Goal: Task Accomplishment & Management: Complete application form

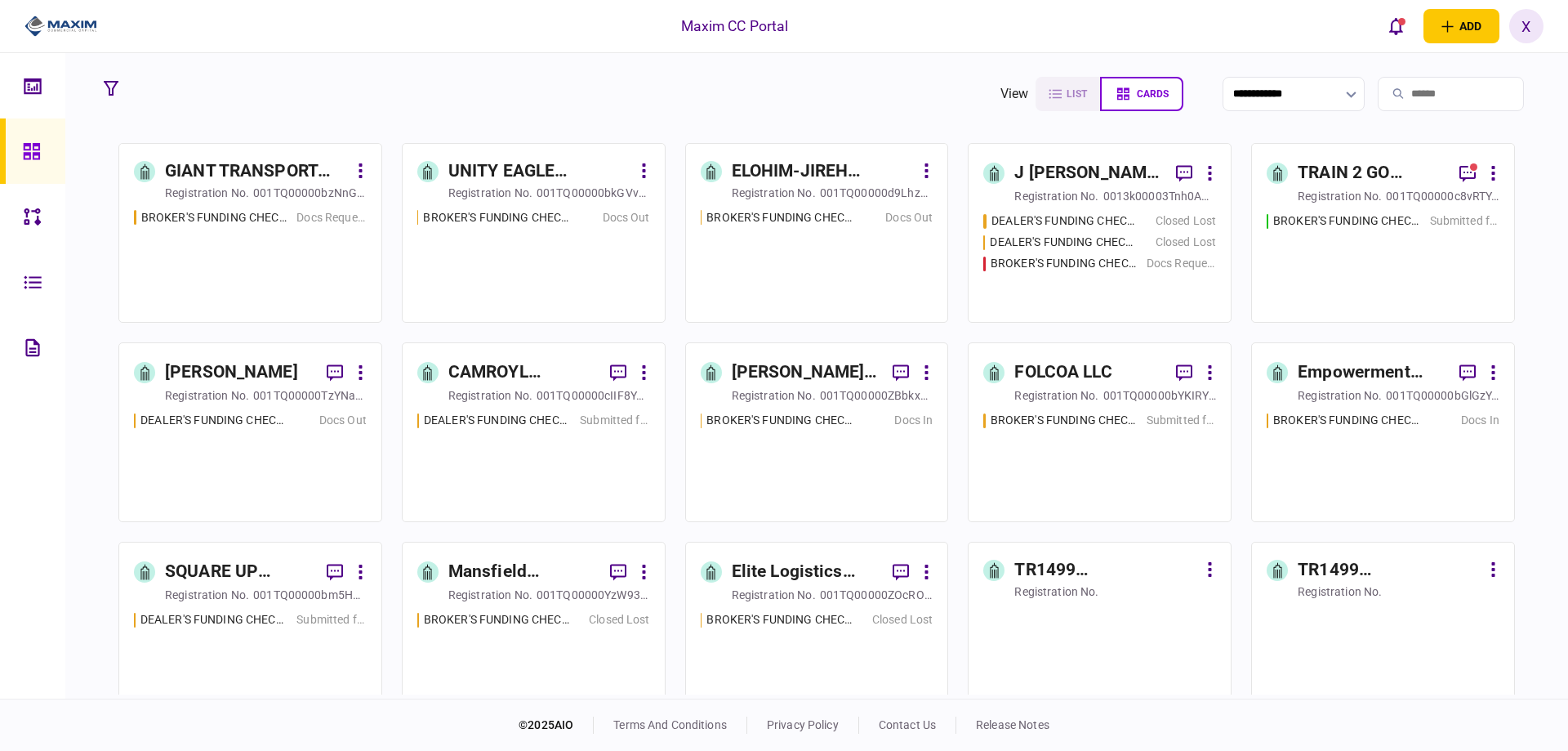
click at [828, 381] on div "[PERSON_NAME] ENTERPRISE LLC" at bounding box center [806, 372] width 148 height 26
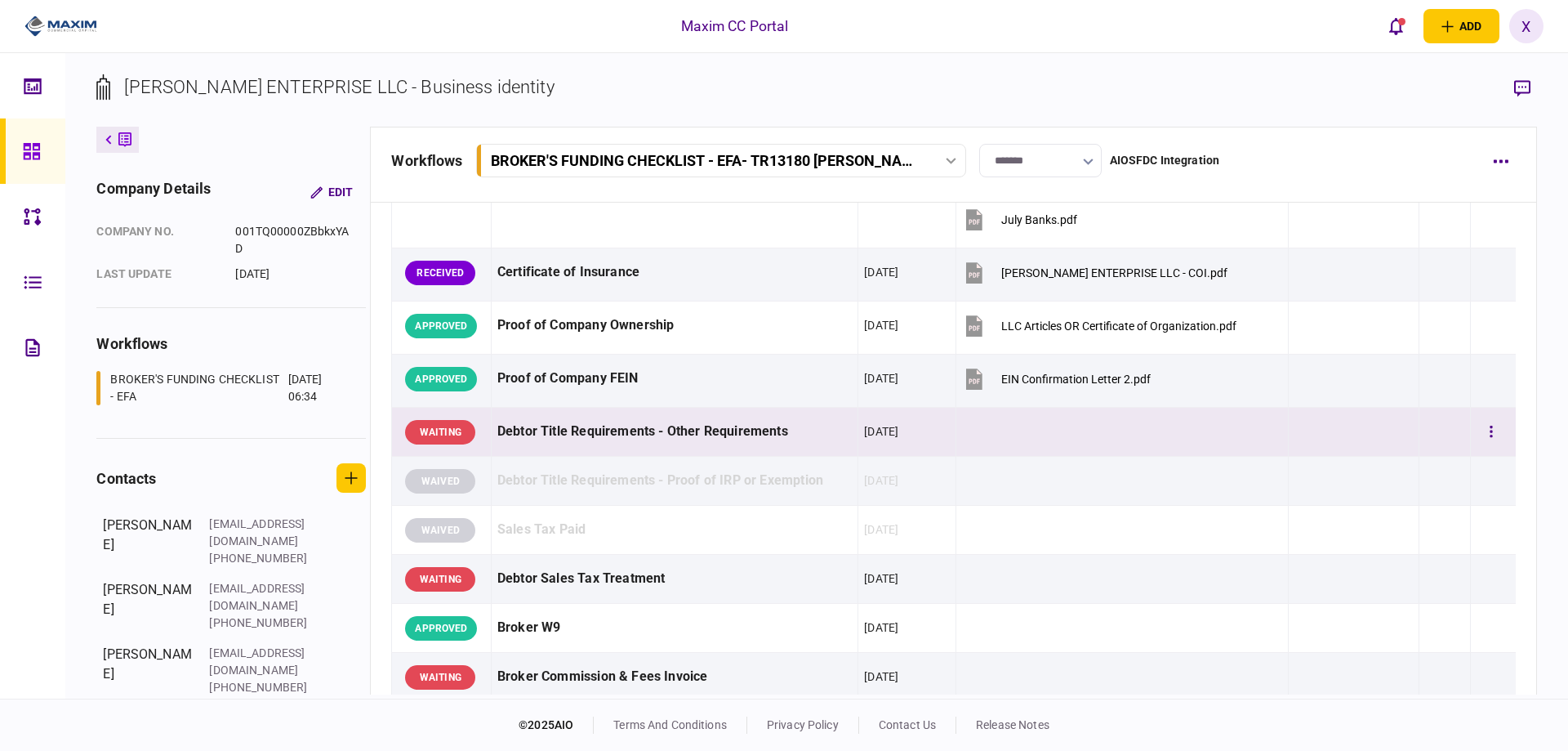
scroll to position [653, 0]
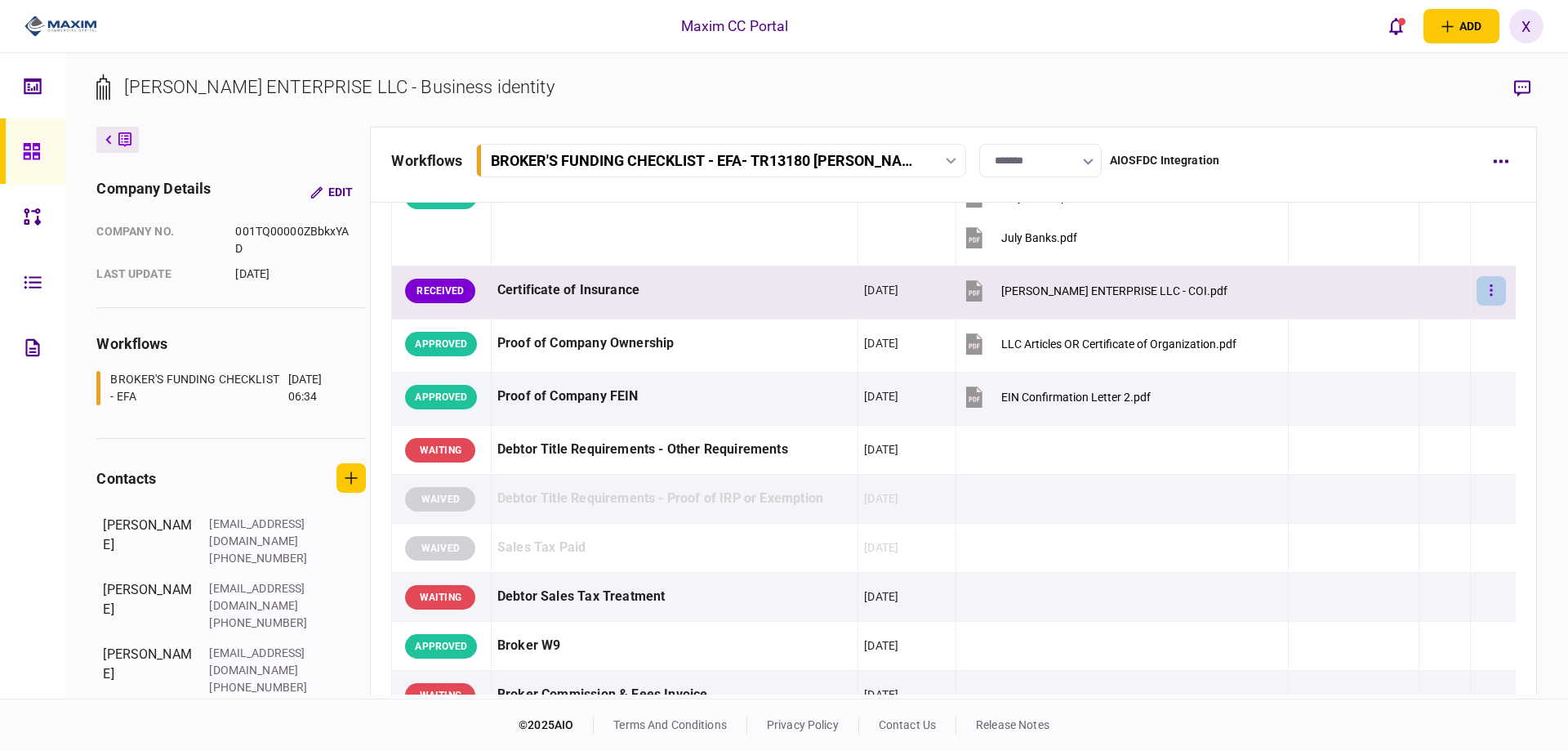
click at [1483, 300] on button "button" at bounding box center [1491, 290] width 30 height 30
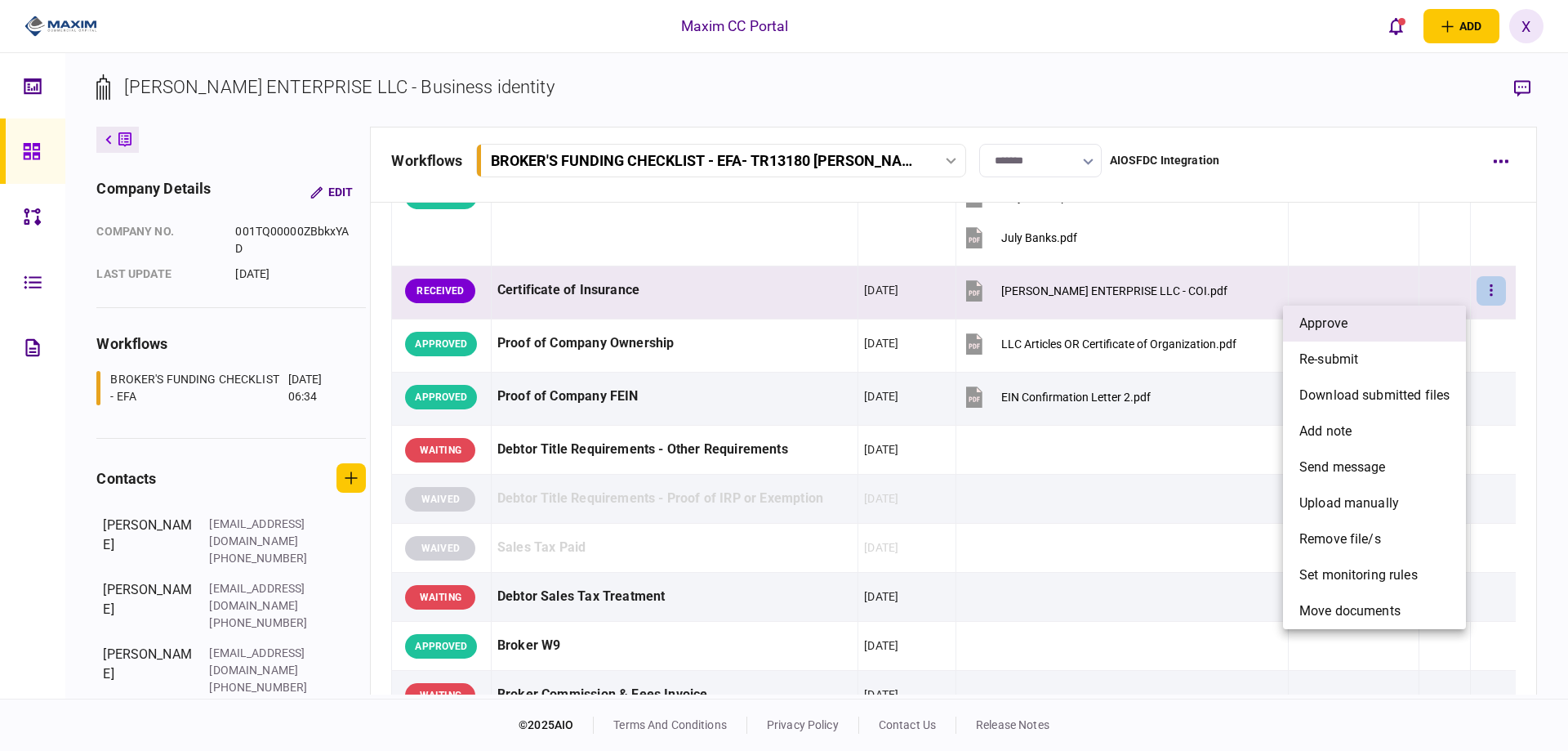
click at [1415, 316] on li "approve" at bounding box center [1374, 323] width 183 height 36
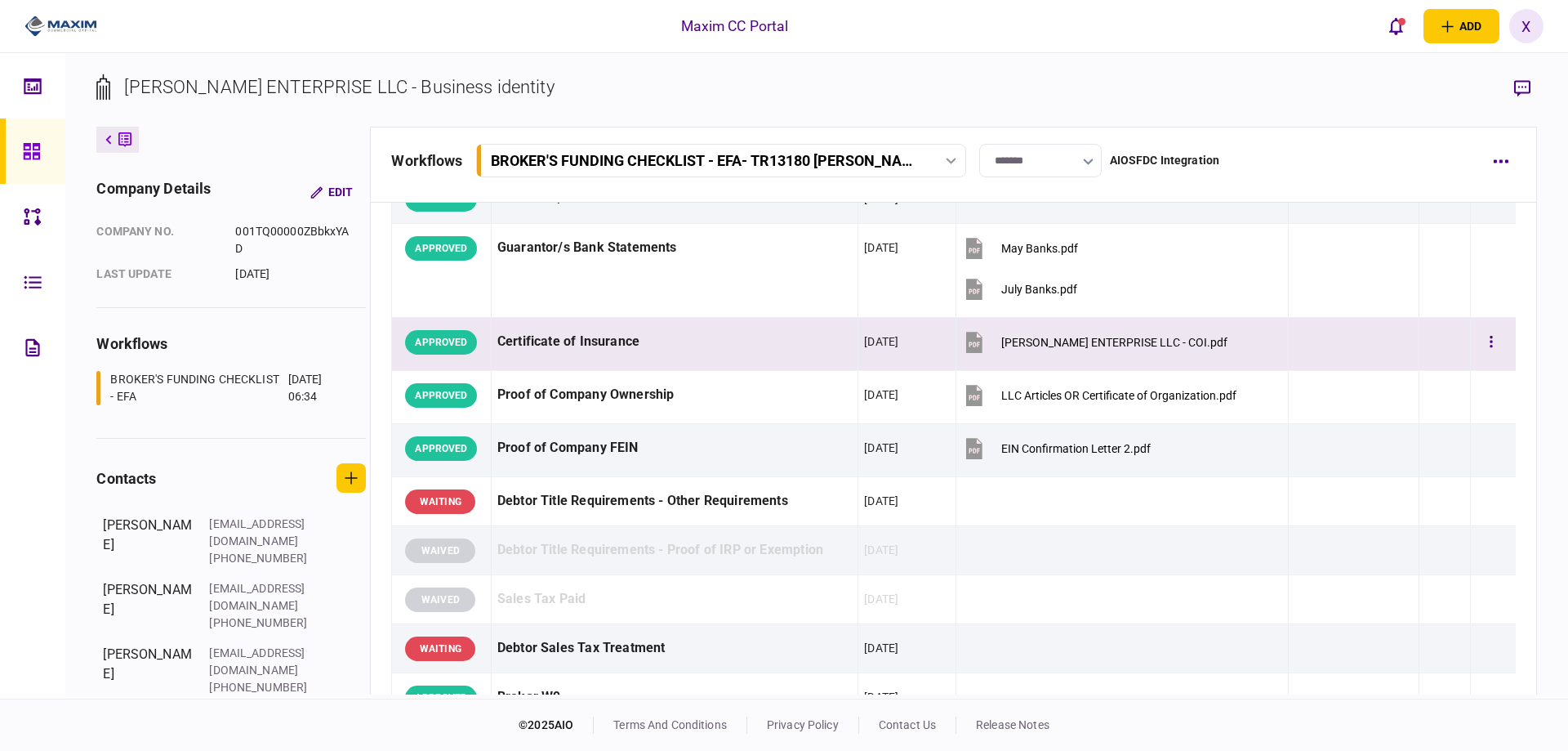
scroll to position [735, 0]
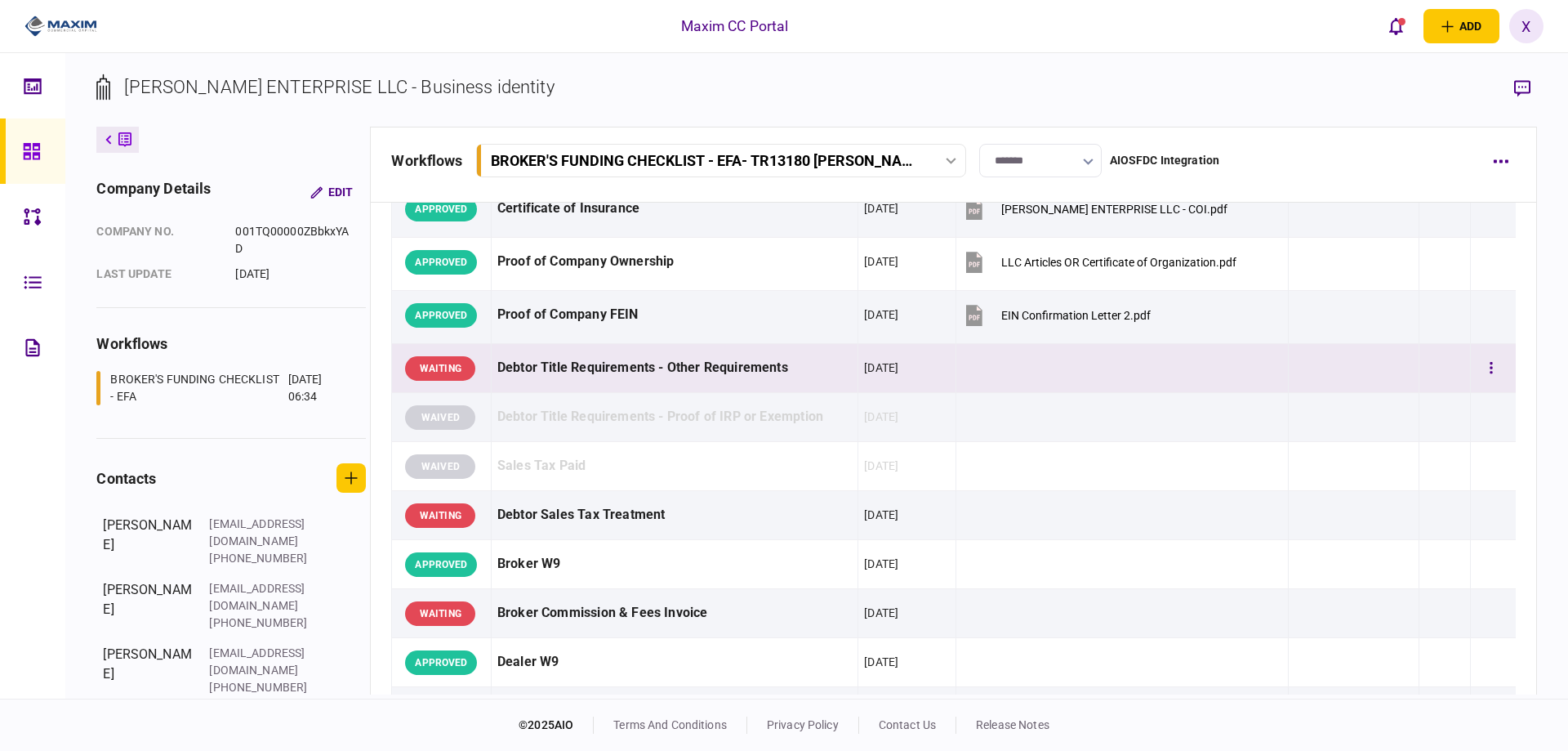
click at [657, 369] on div "Debtor Title Requirements - Other Requirements" at bounding box center [674, 368] width 354 height 37
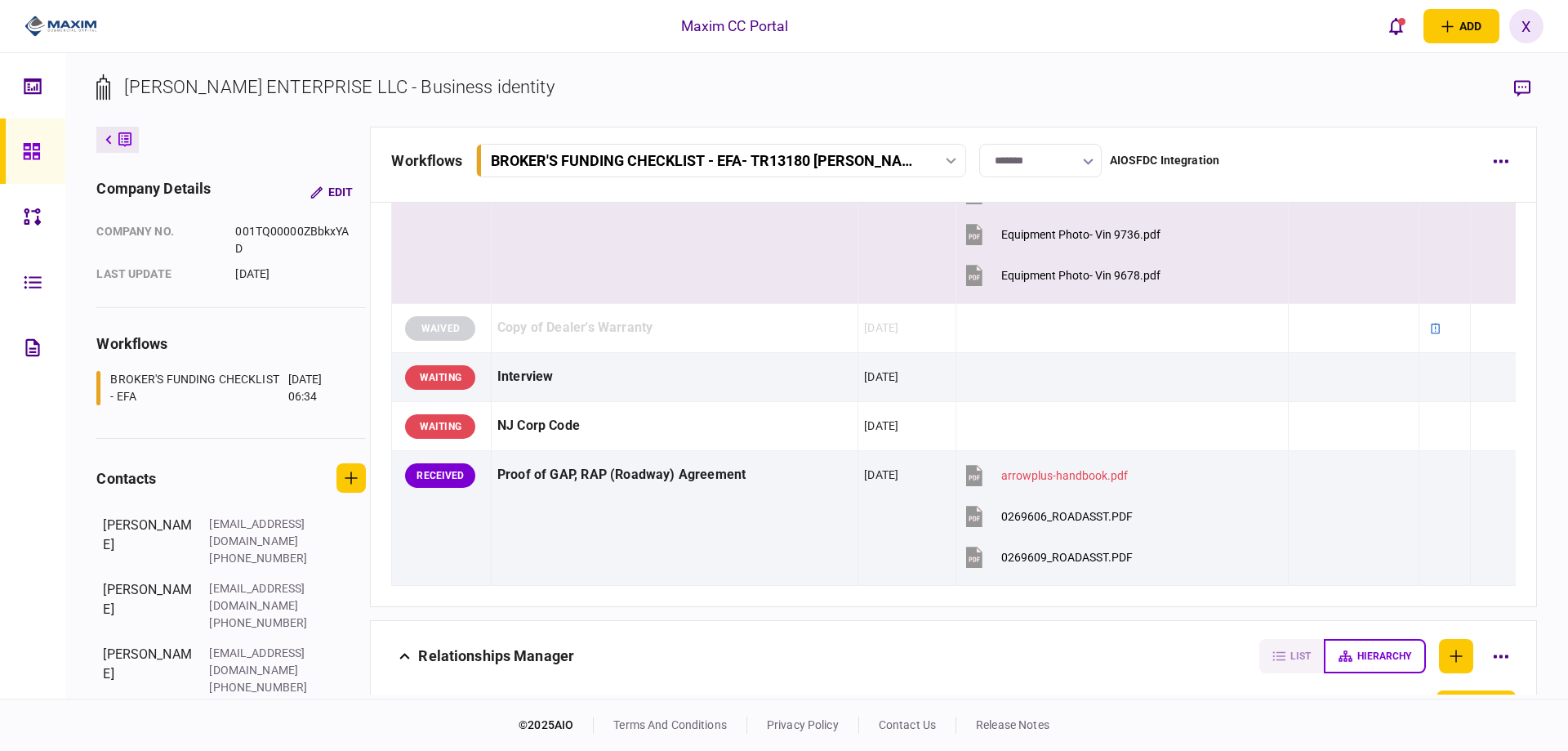
scroll to position [2287, 0]
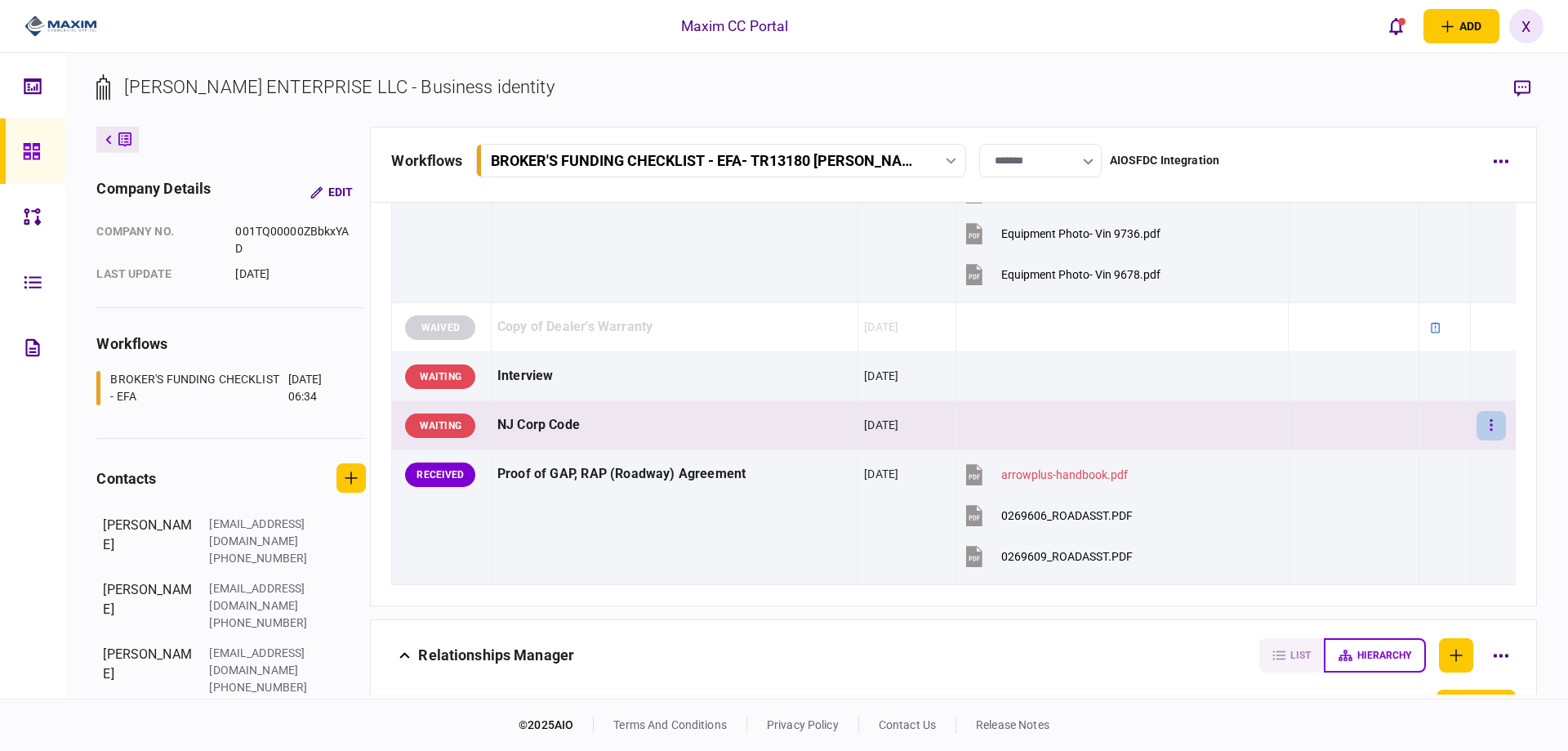
click at [1476, 431] on button "button" at bounding box center [1491, 426] width 30 height 30
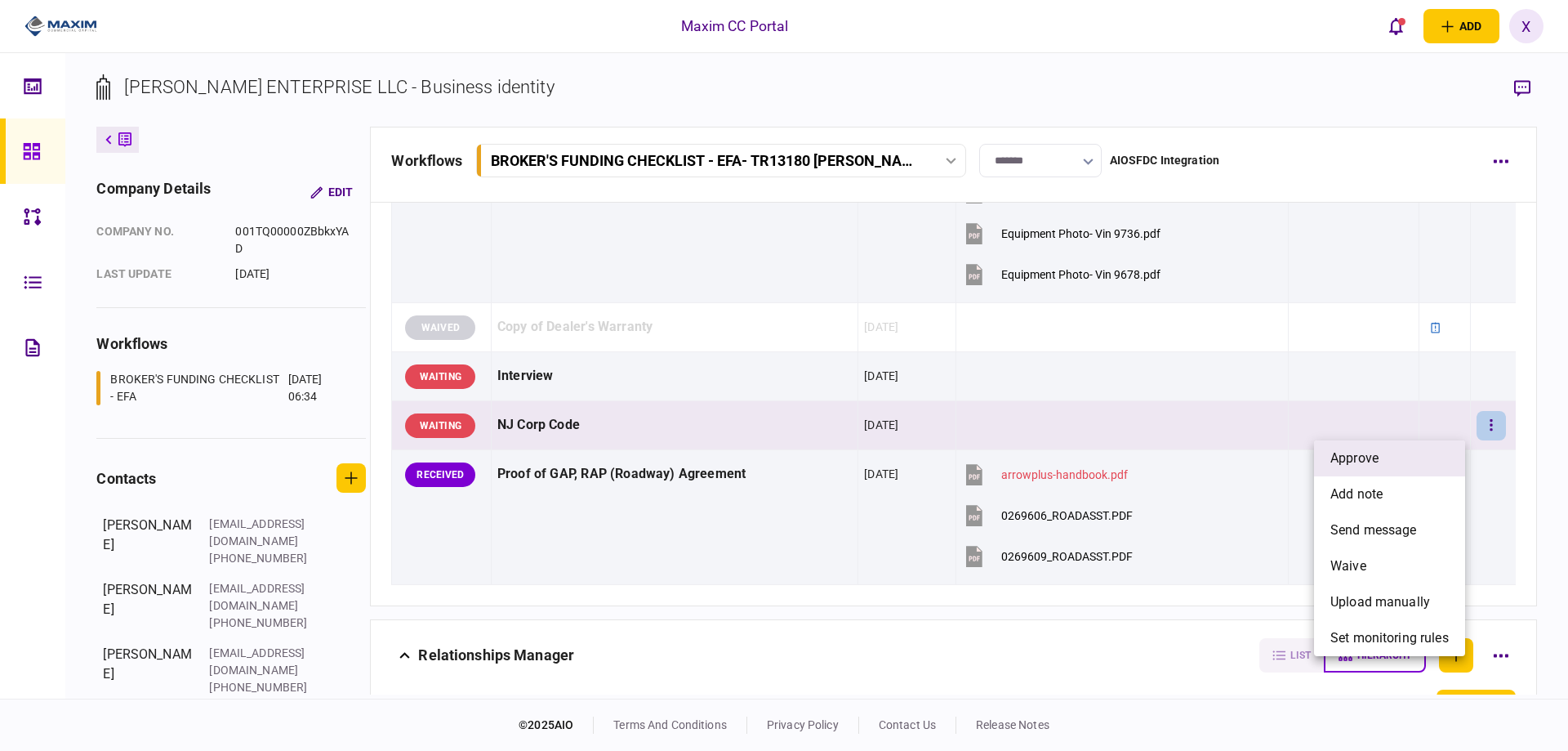
click at [1418, 468] on li "approve" at bounding box center [1389, 458] width 151 height 36
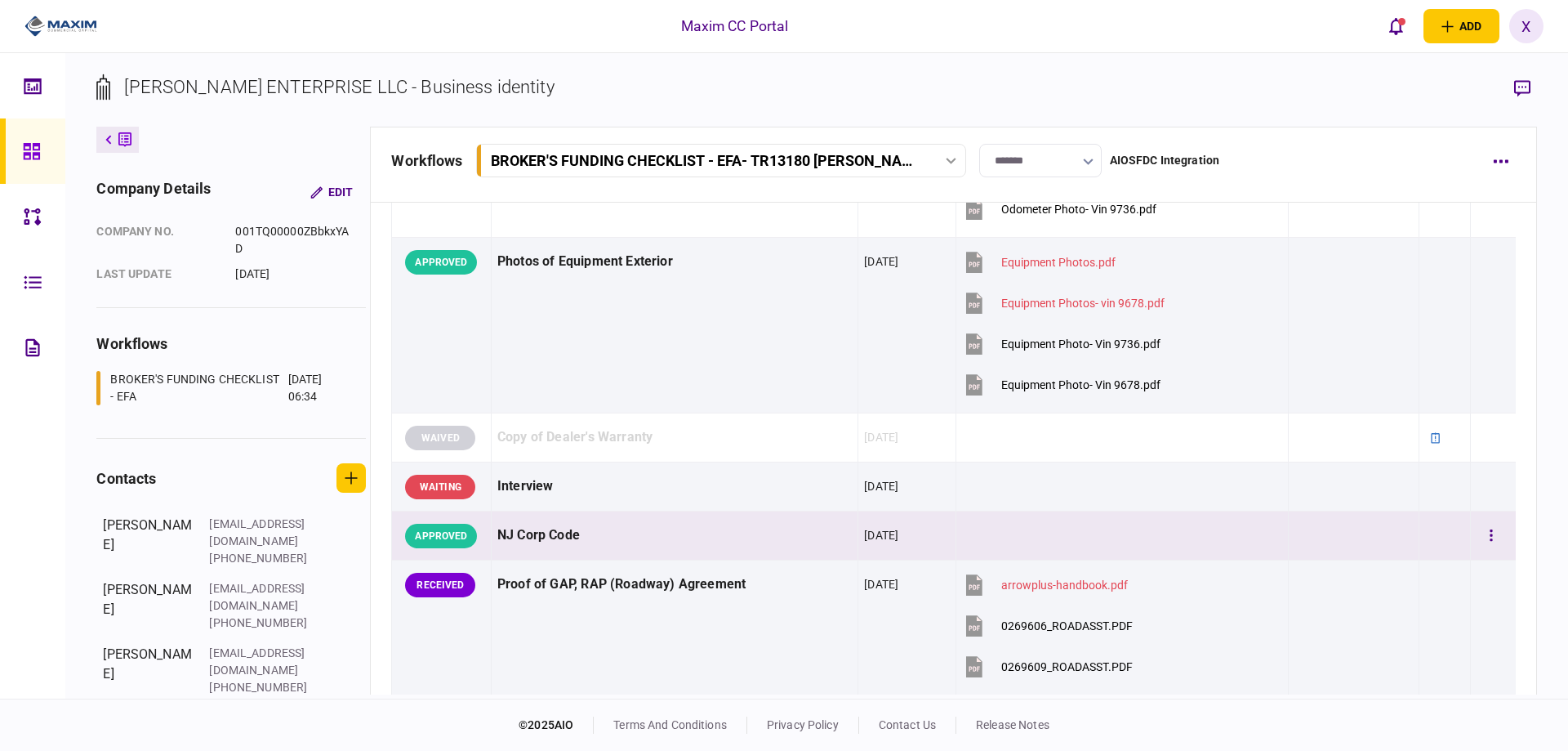
scroll to position [2205, 0]
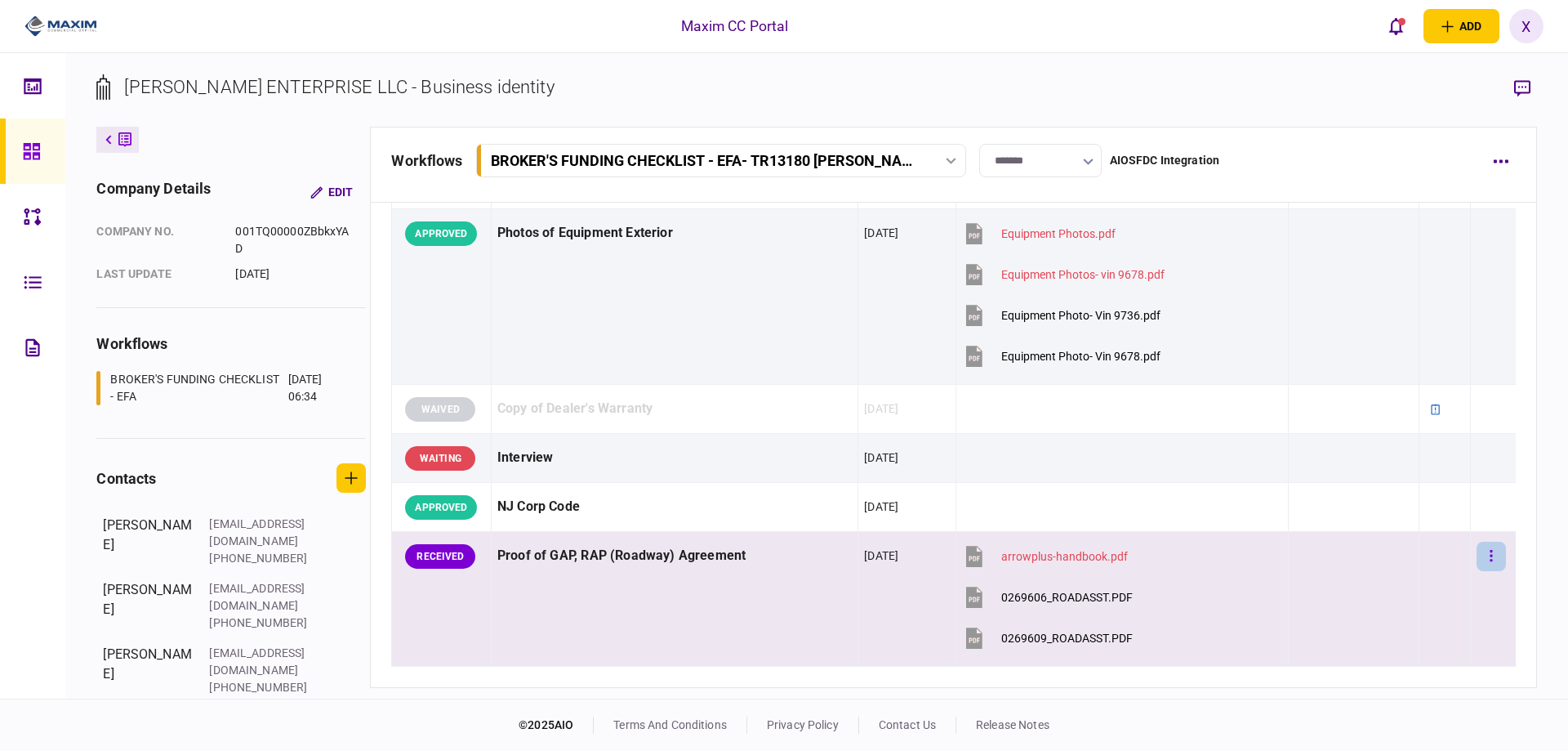
click at [1488, 550] on button "button" at bounding box center [1491, 556] width 30 height 30
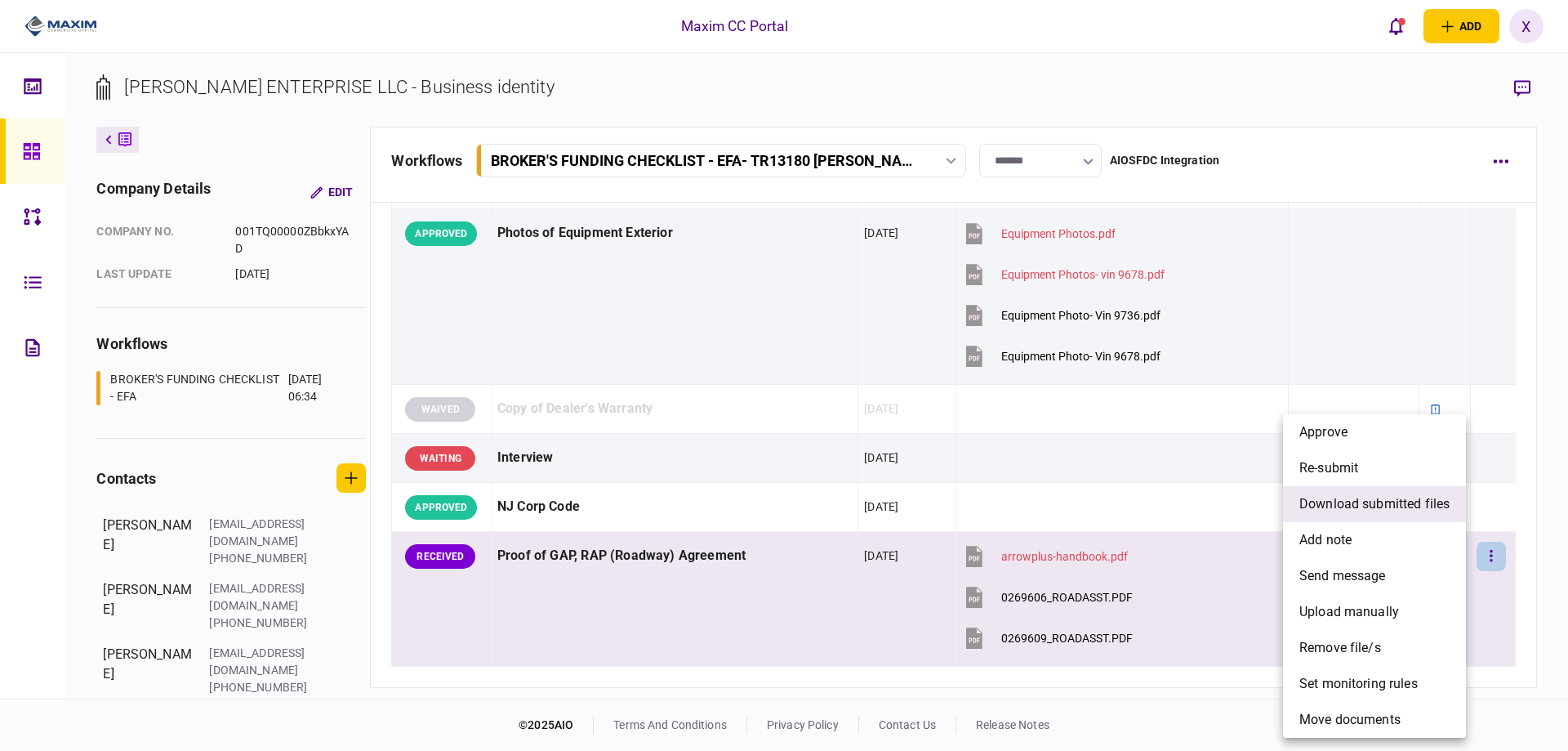
click at [1445, 496] on span "download submitted files" at bounding box center [1374, 504] width 150 height 19
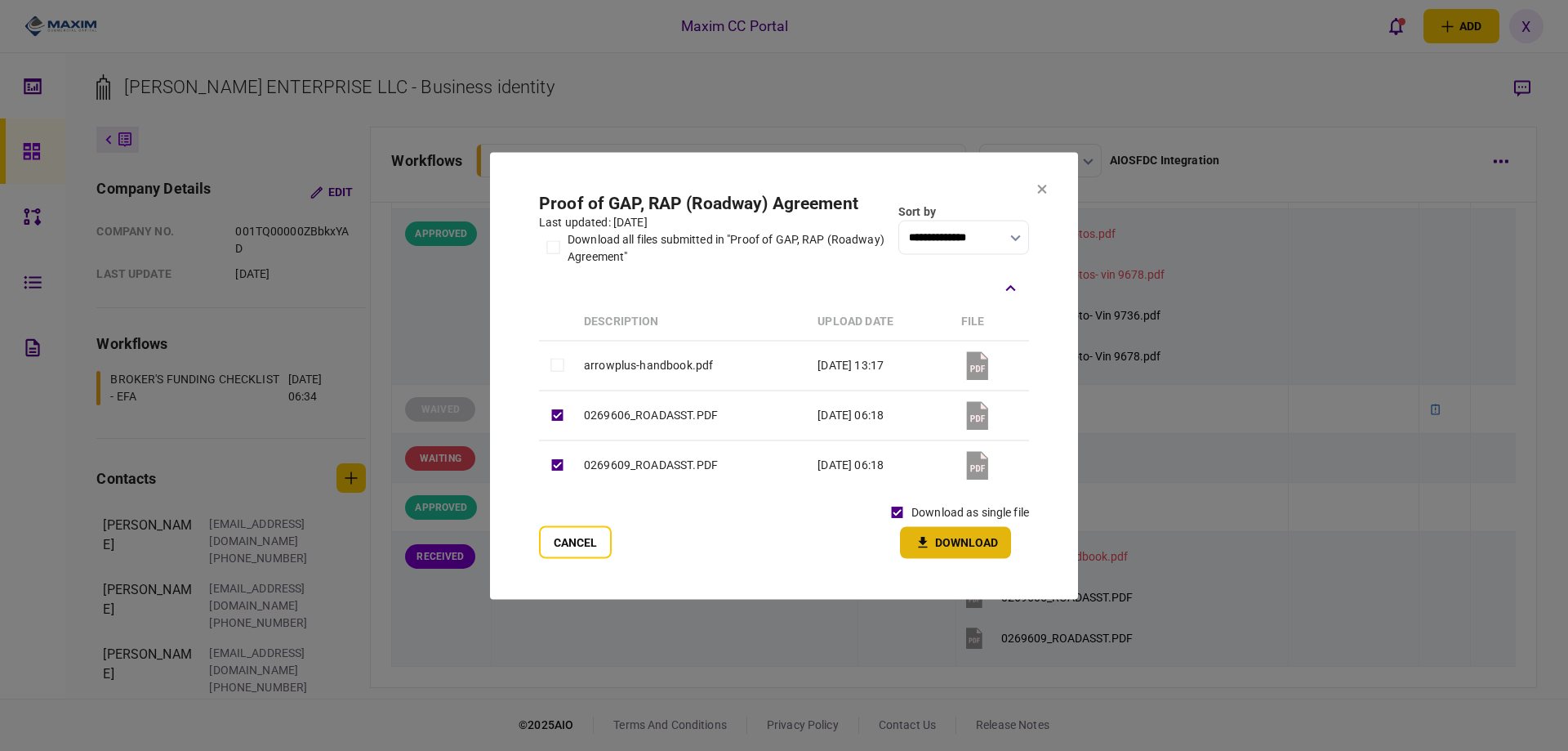
click at [914, 529] on button "Download" at bounding box center [955, 542] width 111 height 32
click at [785, 117] on div at bounding box center [784, 375] width 1568 height 751
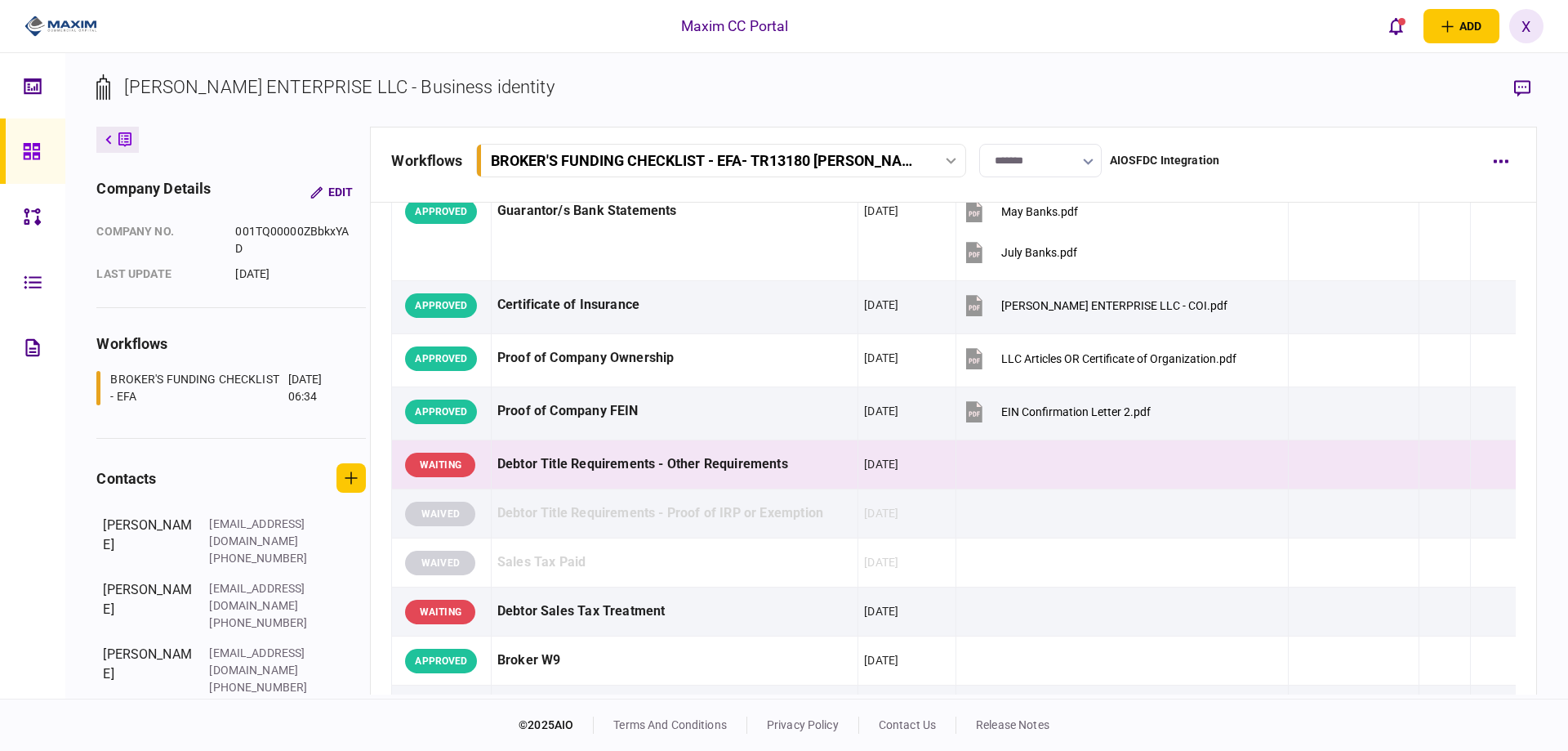
scroll to position [735, 0]
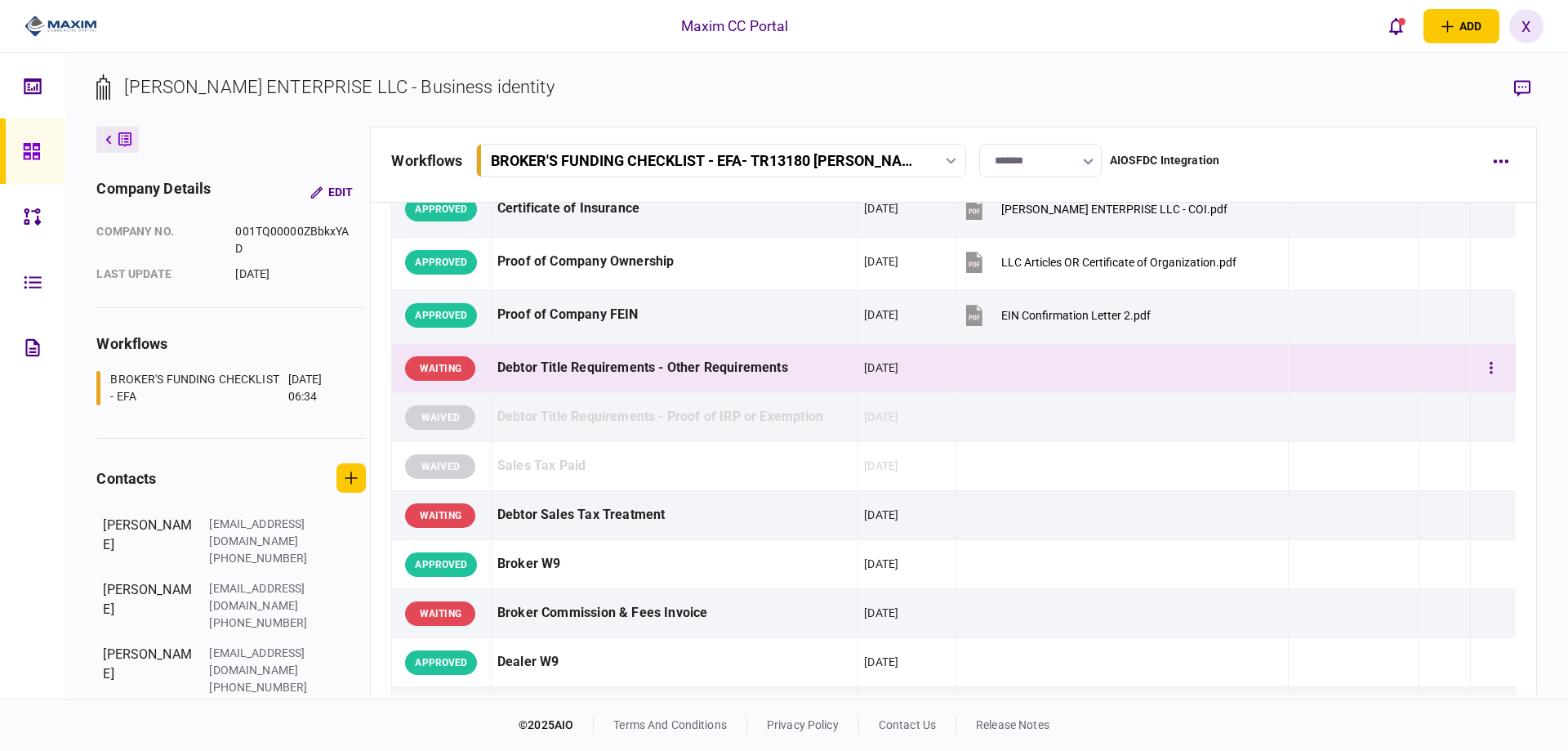
click at [459, 367] on div "WAITING" at bounding box center [440, 368] width 71 height 24
click at [639, 353] on div "Debtor Title Requirements - Other Requirements" at bounding box center [674, 368] width 354 height 37
click at [898, 365] on div "[DATE]" at bounding box center [881, 367] width 34 height 17
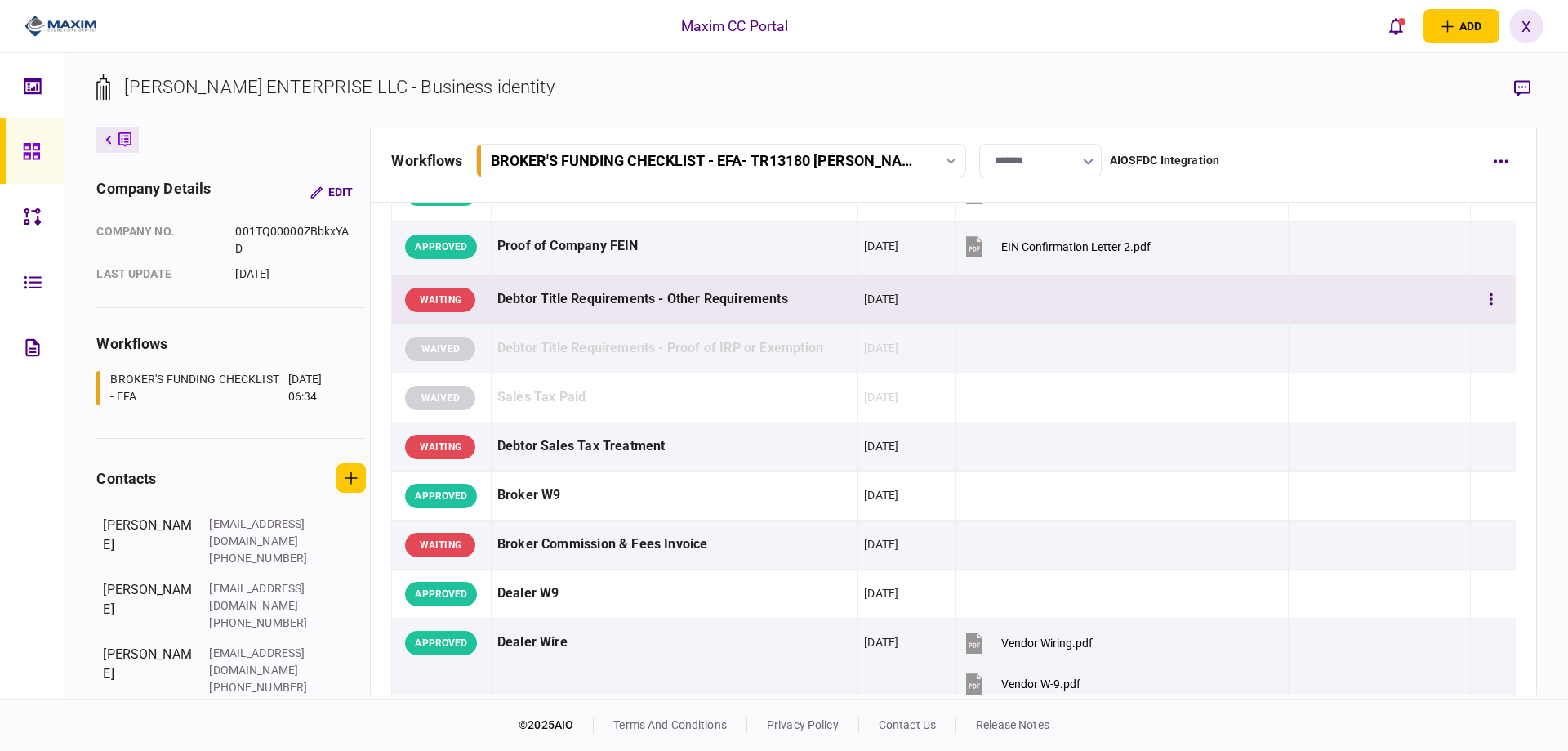
scroll to position [898, 0]
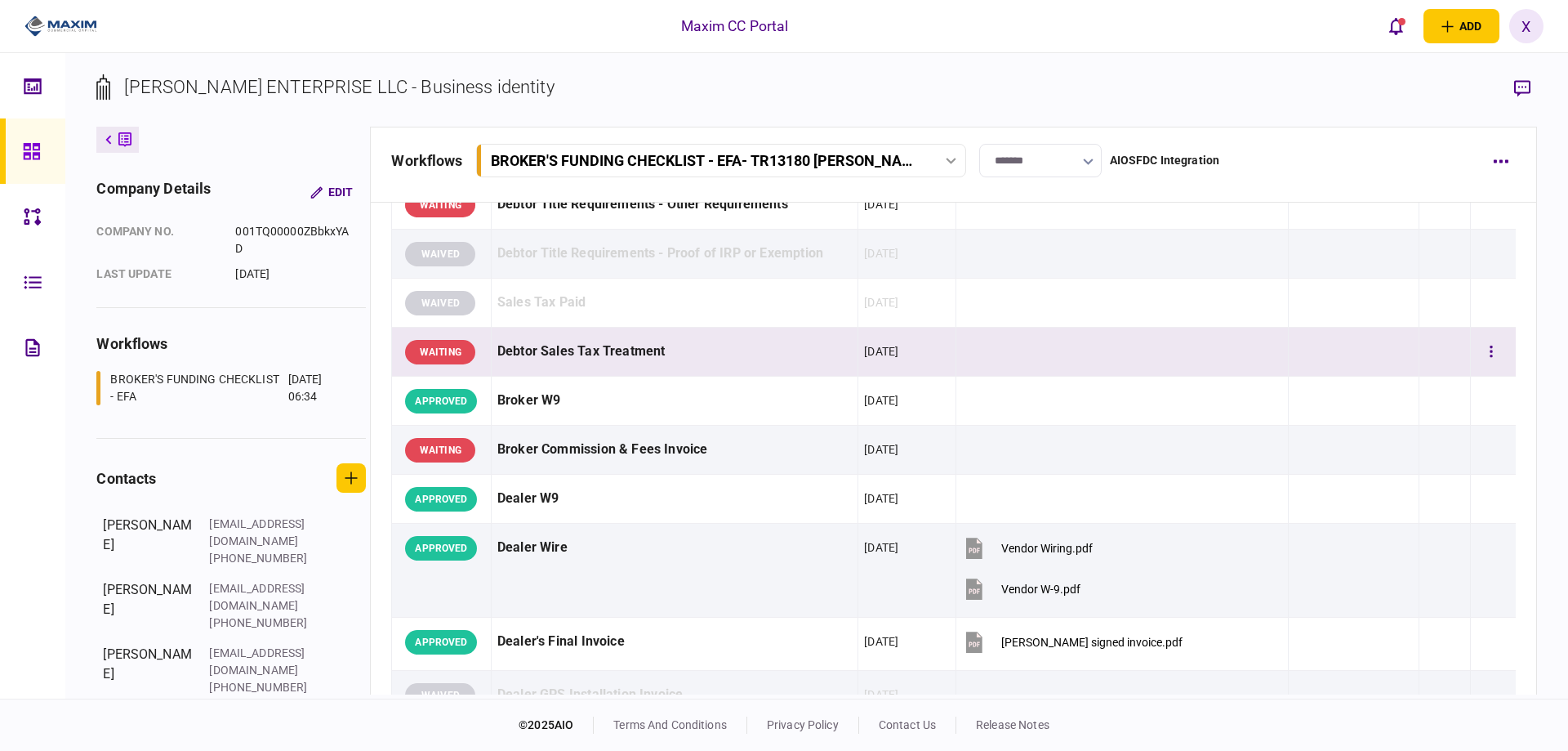
click at [850, 362] on td "Debtor Sales Tax Treatment" at bounding box center [674, 352] width 366 height 49
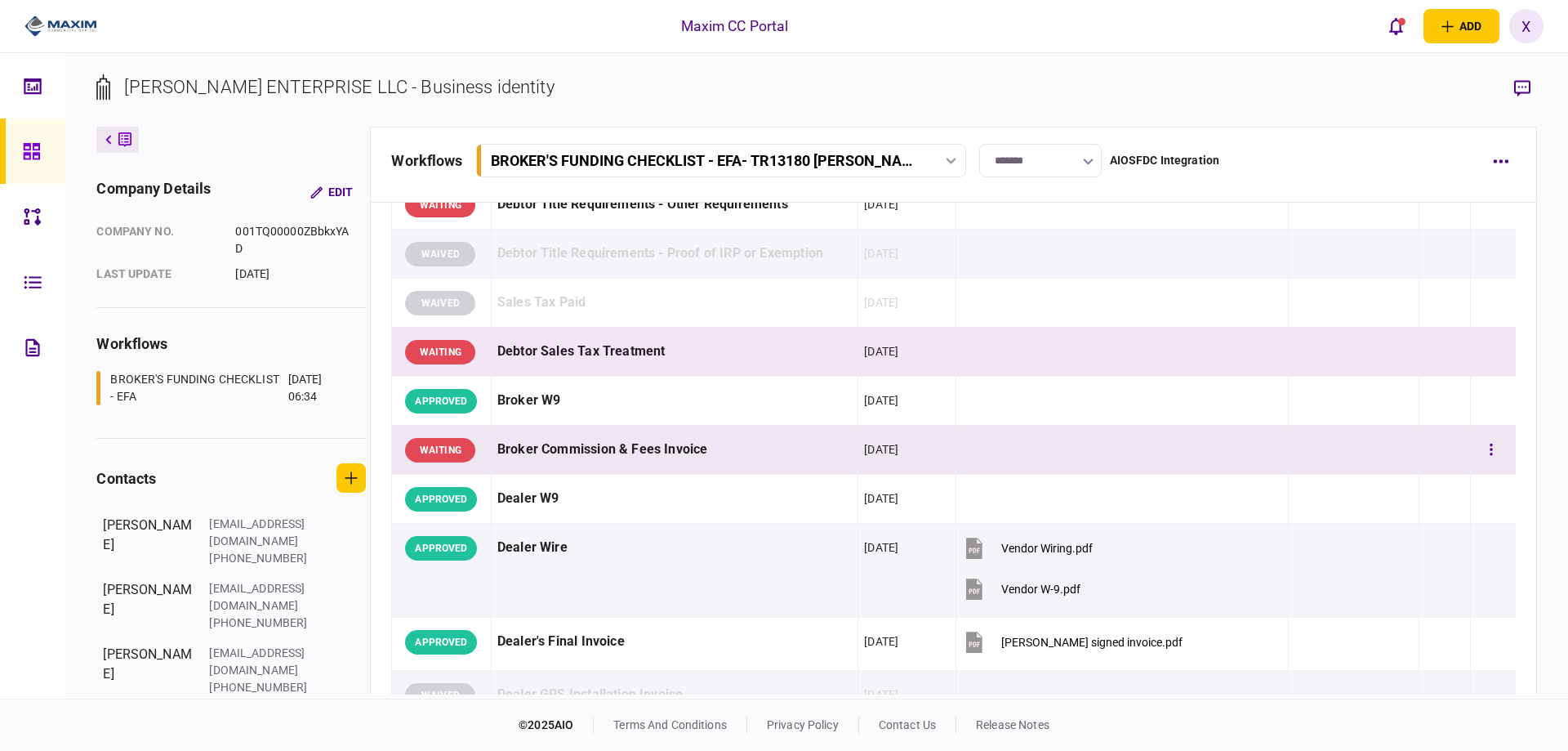
click at [836, 448] on div "Broker Commission & Fees Invoice" at bounding box center [674, 449] width 354 height 37
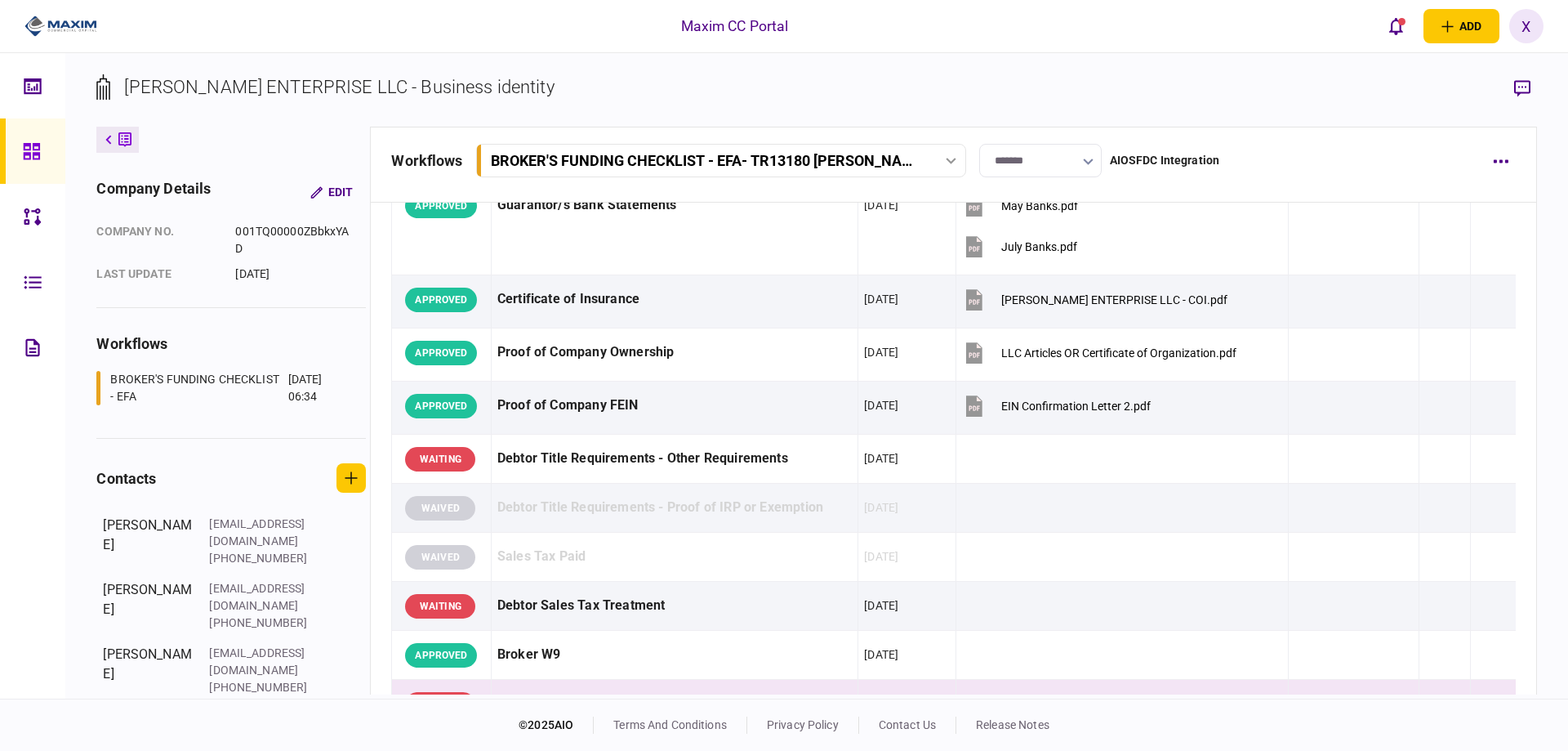
scroll to position [816, 0]
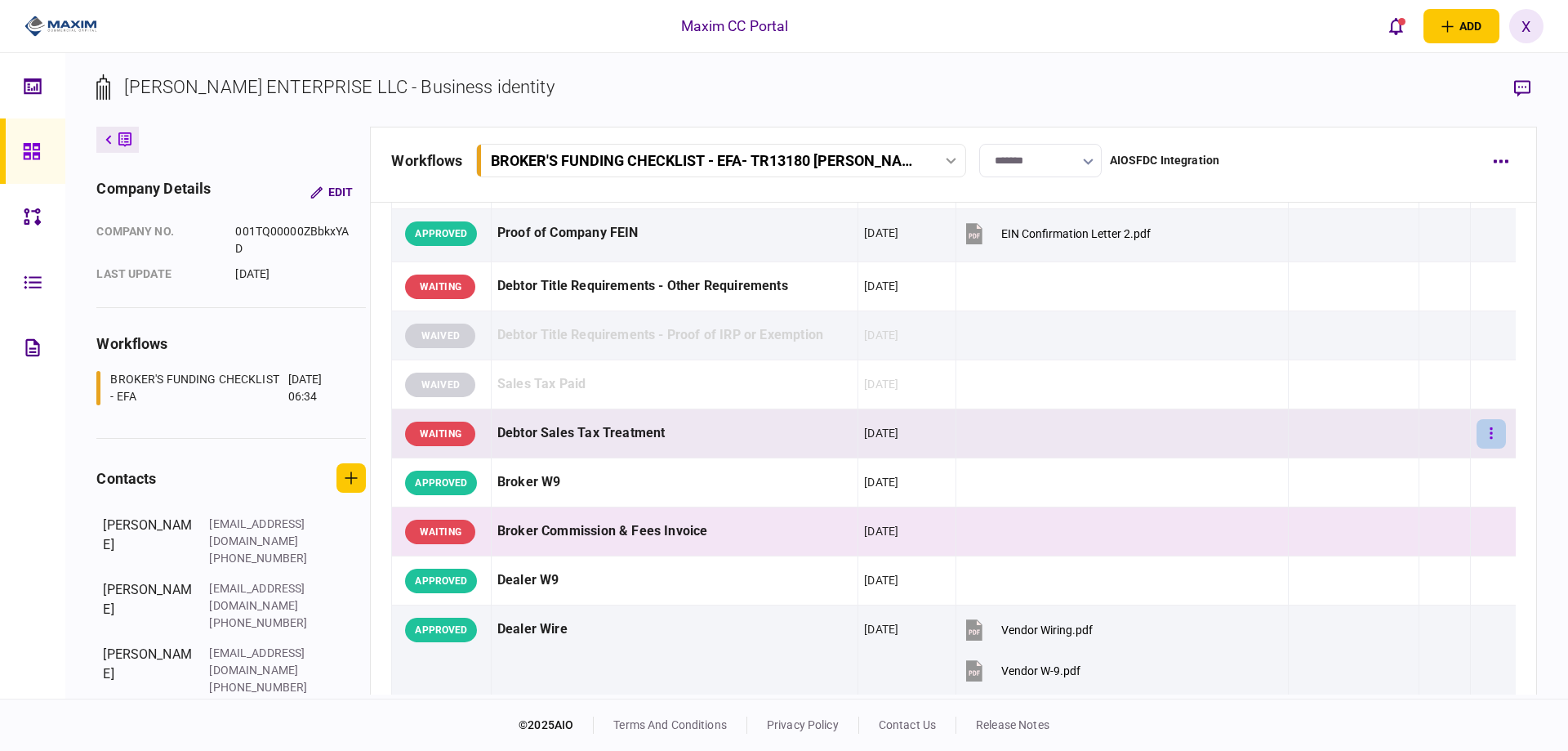
click at [1476, 436] on button "button" at bounding box center [1491, 434] width 30 height 30
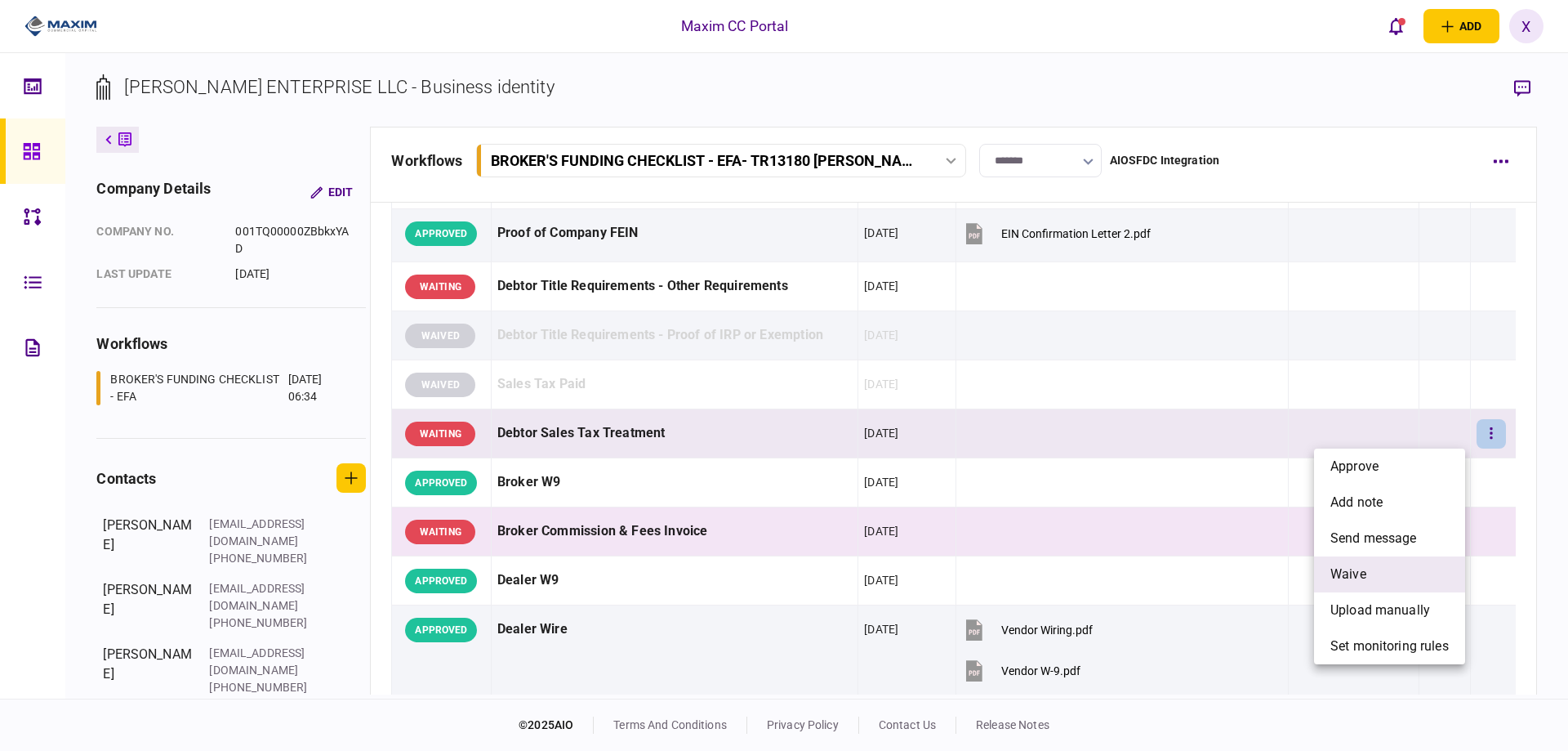
click at [1390, 563] on li "waive" at bounding box center [1389, 574] width 151 height 36
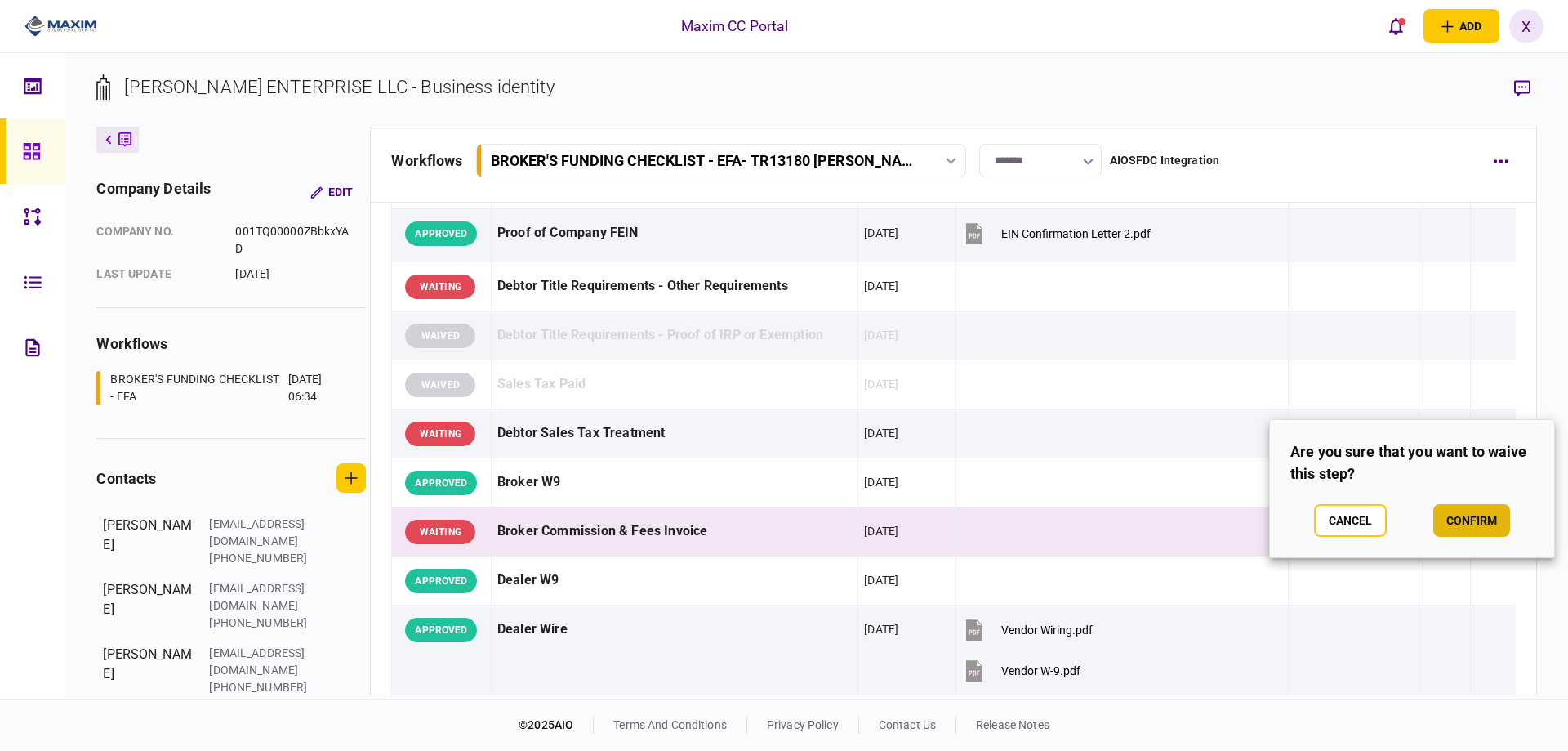
click at [1479, 512] on button "confirm" at bounding box center [1471, 520] width 77 height 32
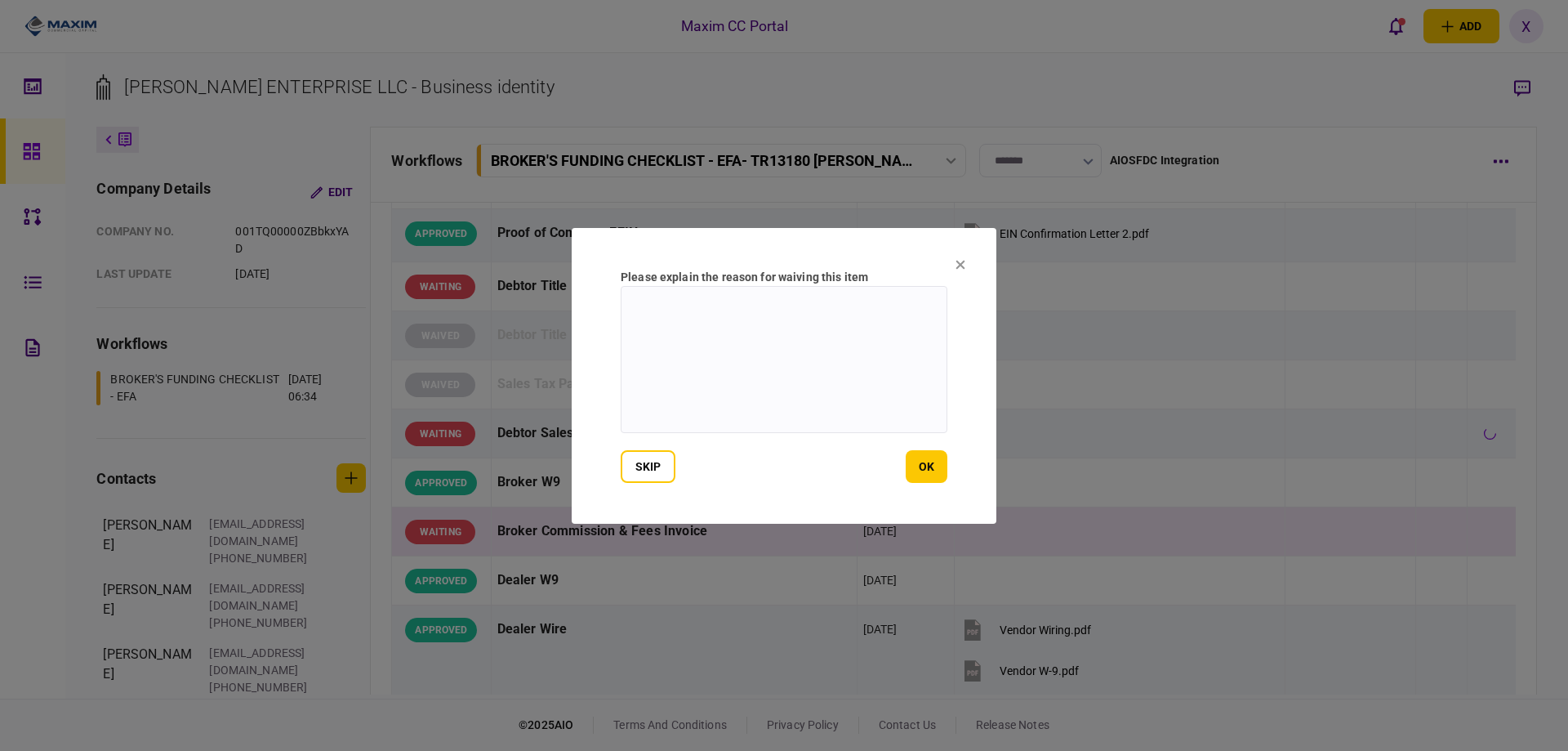
click at [886, 405] on textarea at bounding box center [784, 359] width 327 height 147
type textarea "***"
click at [925, 471] on button "ok" at bounding box center [926, 466] width 42 height 32
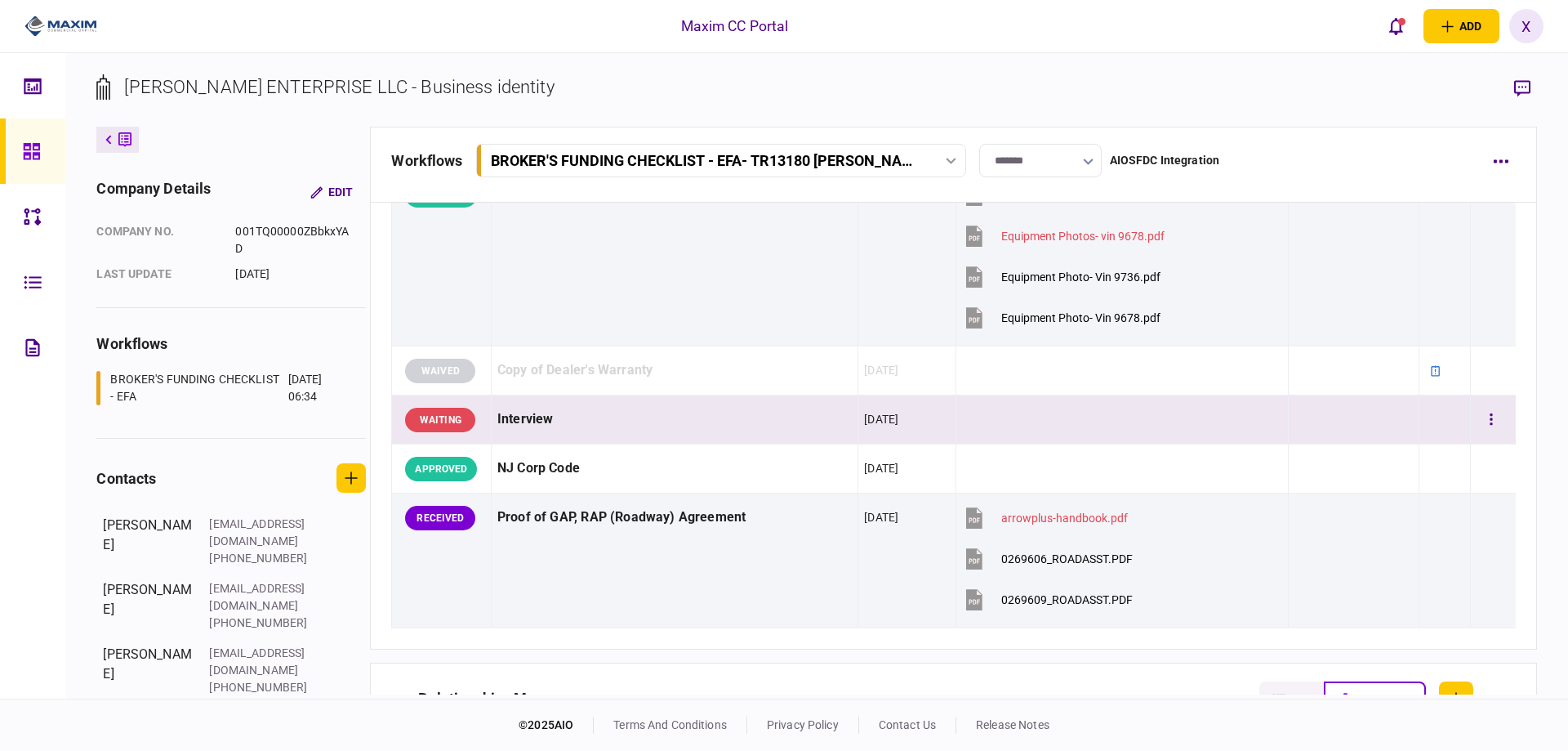
scroll to position [2450, 0]
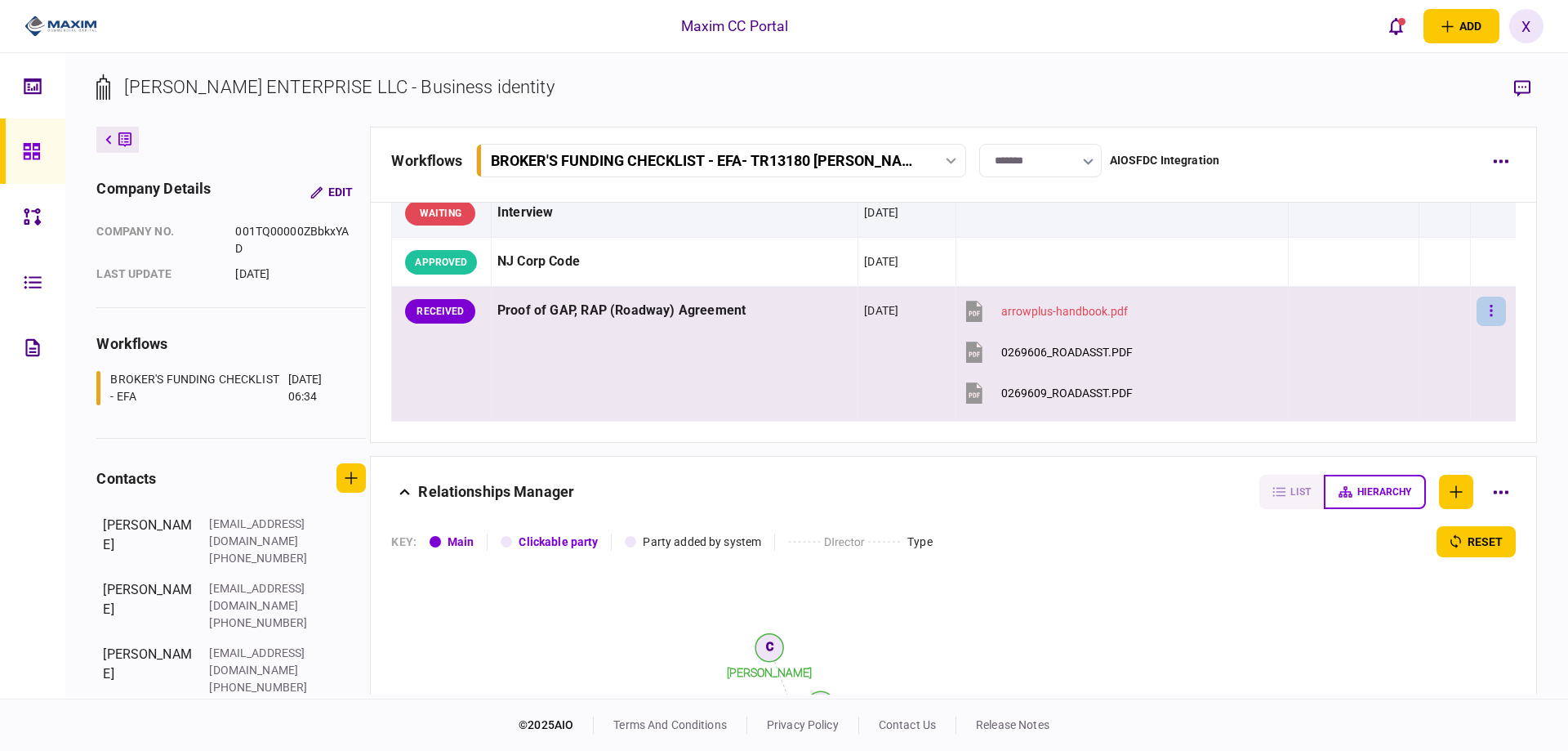
click at [1484, 310] on button "button" at bounding box center [1491, 311] width 30 height 30
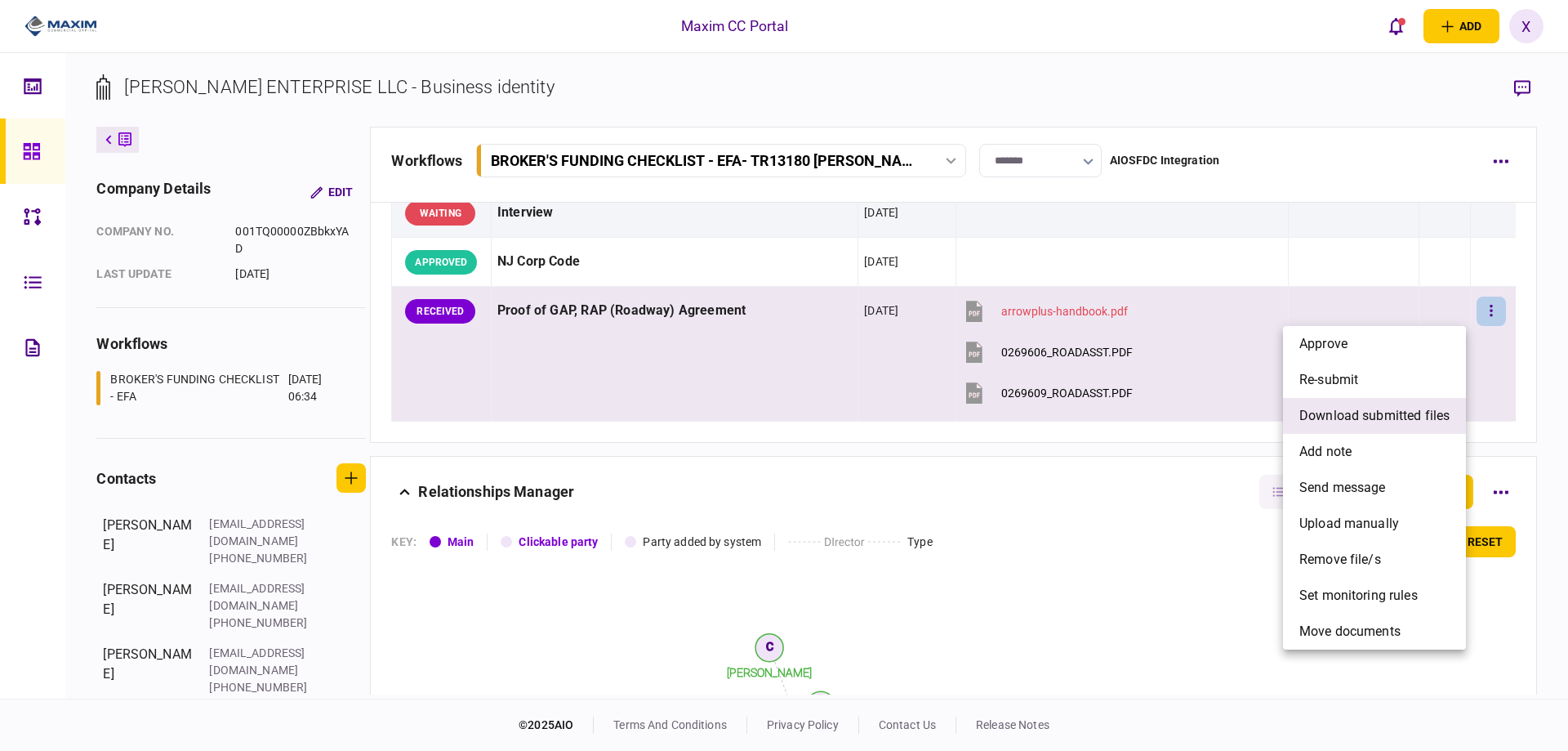
click at [1408, 407] on span "download submitted files" at bounding box center [1374, 415] width 150 height 19
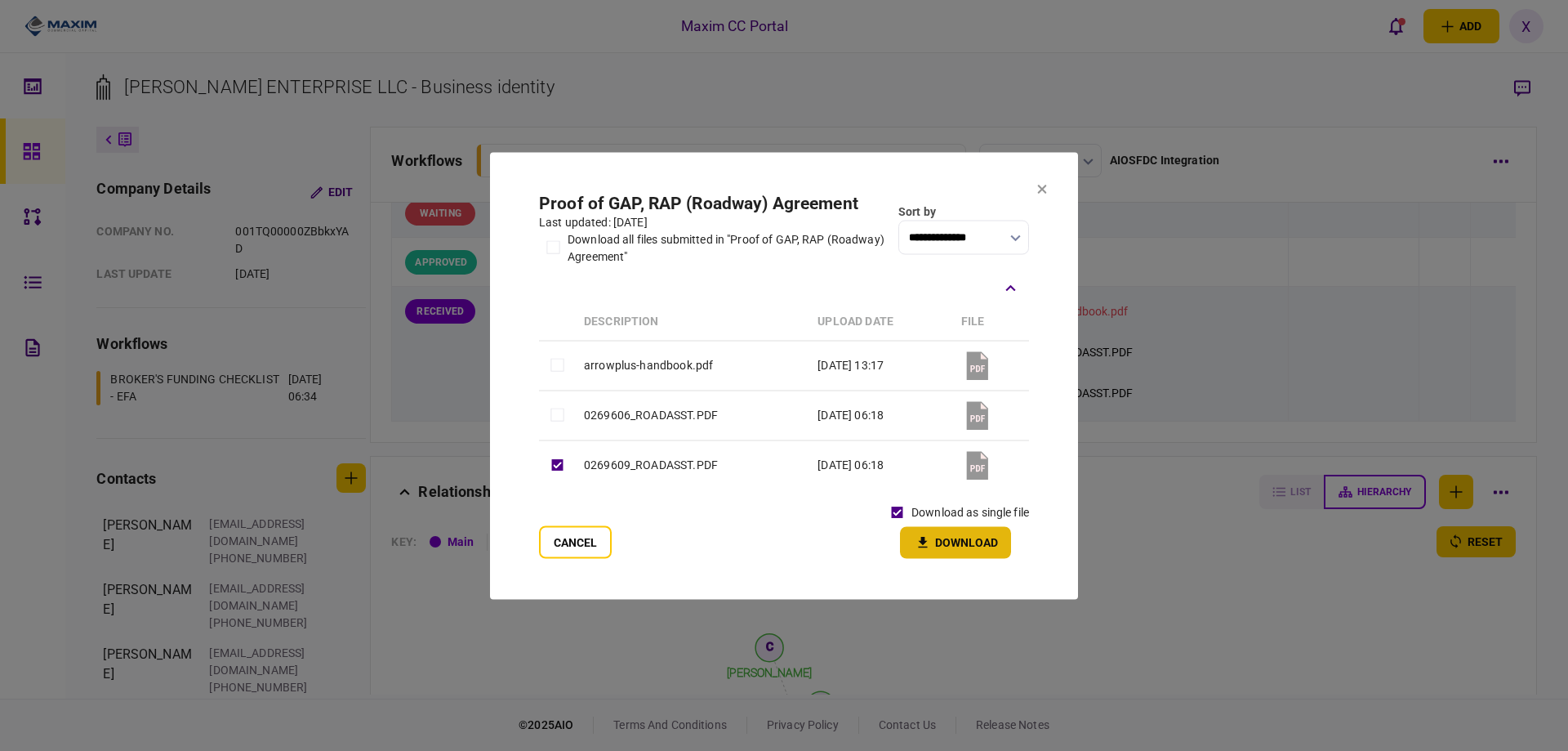
click at [934, 534] on button "Download" at bounding box center [955, 542] width 111 height 32
click at [971, 538] on button "Download" at bounding box center [955, 542] width 111 height 32
click at [581, 531] on button "Cancel" at bounding box center [575, 541] width 72 height 32
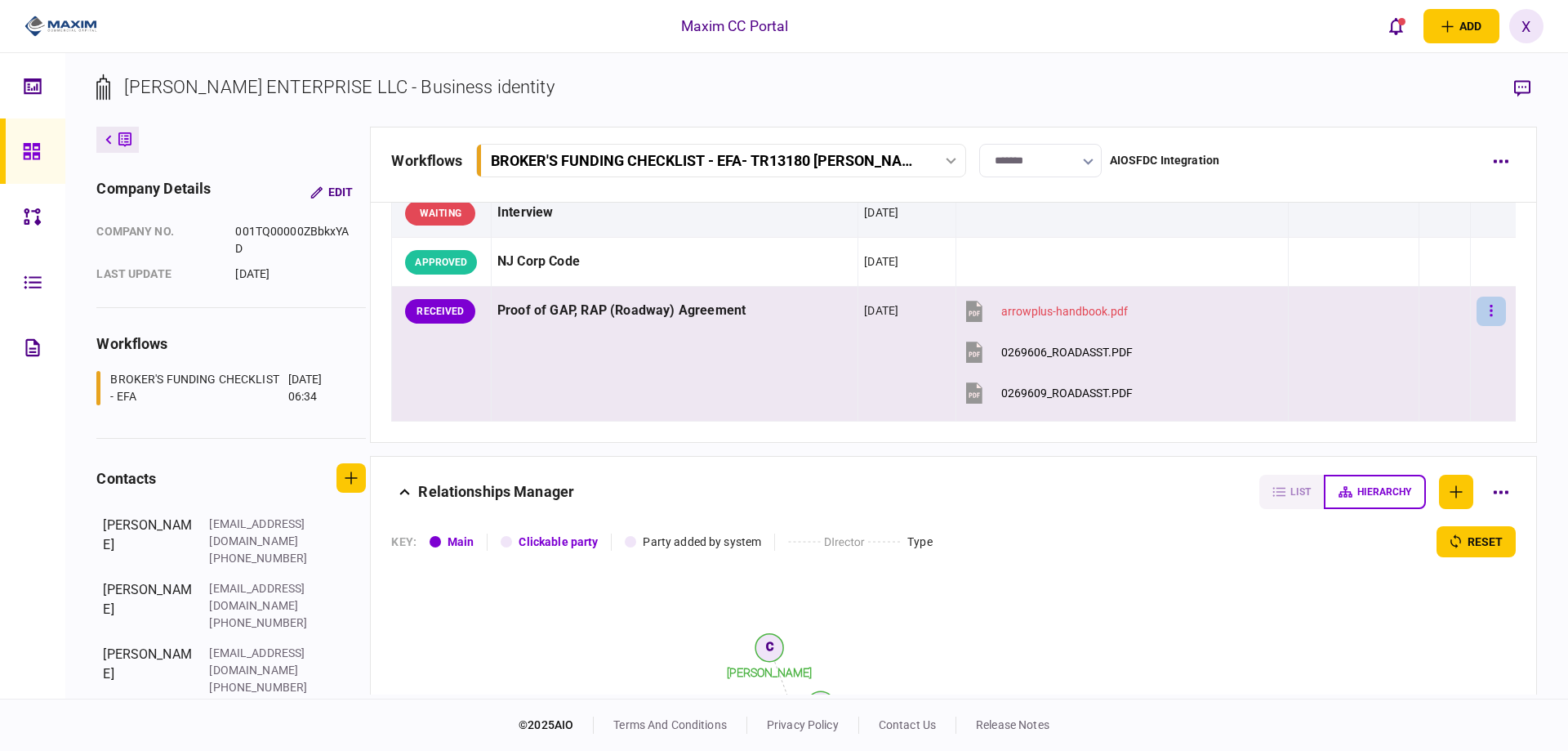
click at [1478, 305] on button "button" at bounding box center [1491, 311] width 30 height 30
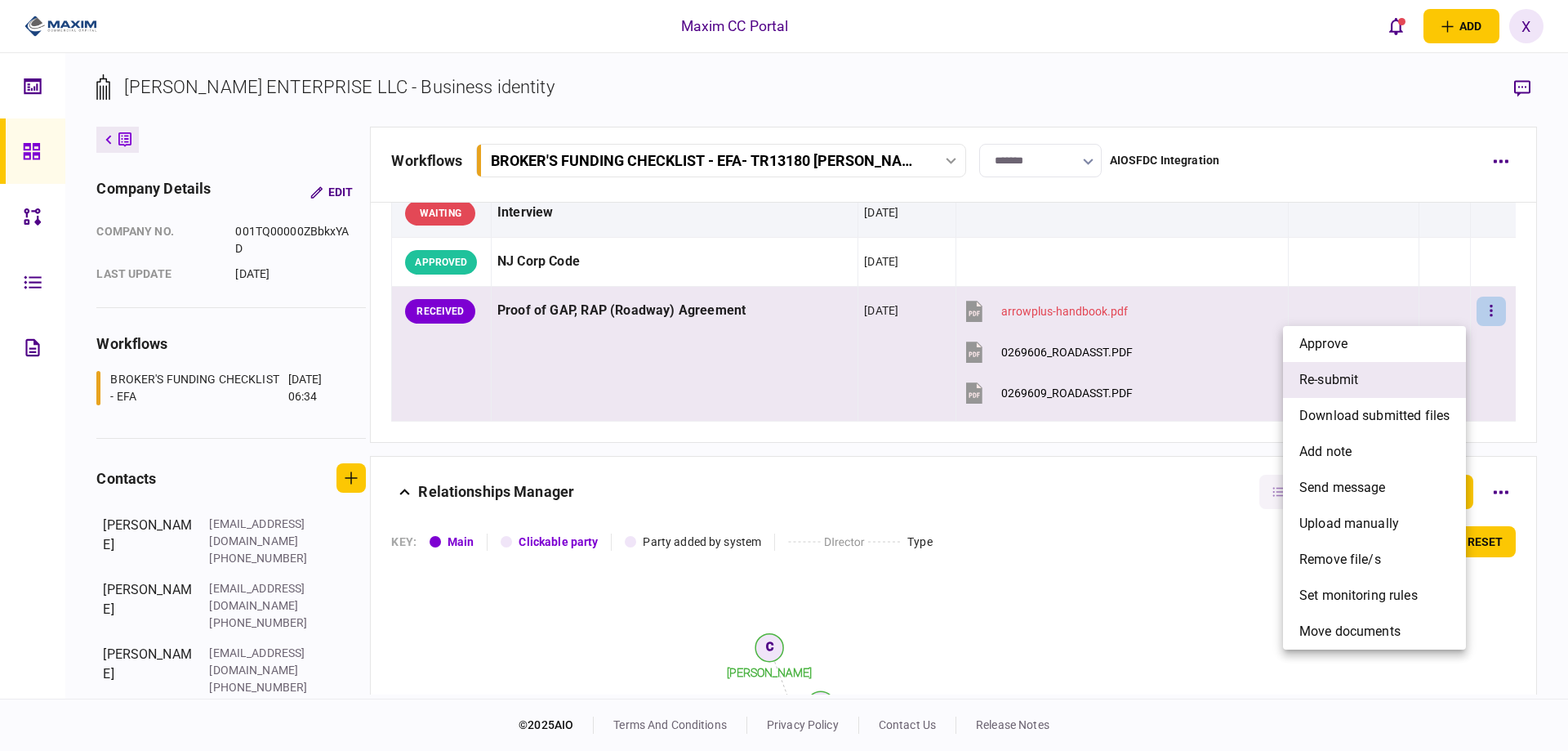
click at [1396, 365] on li "re-submit" at bounding box center [1374, 379] width 183 height 36
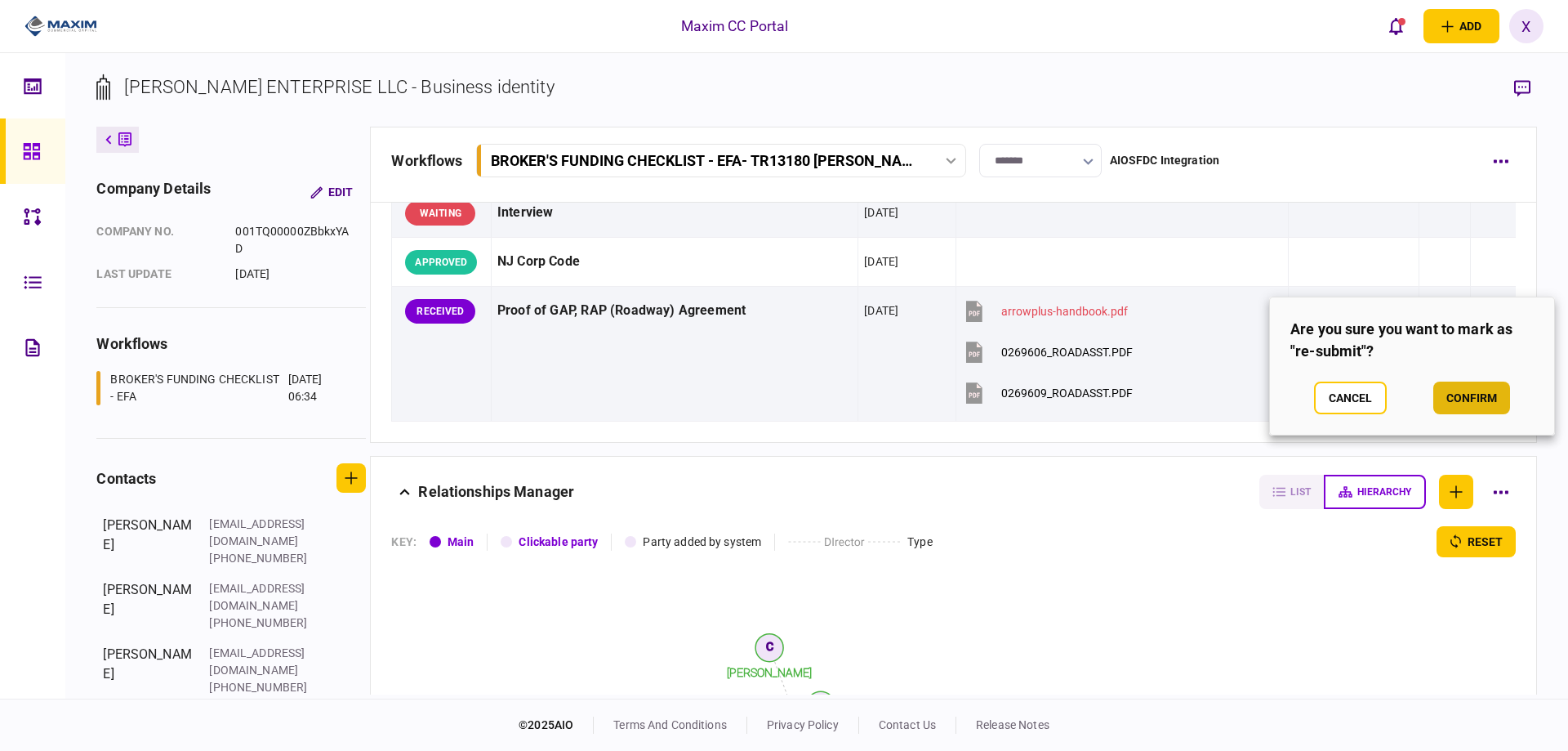
click at [1458, 390] on button "confirm" at bounding box center [1471, 397] width 77 height 32
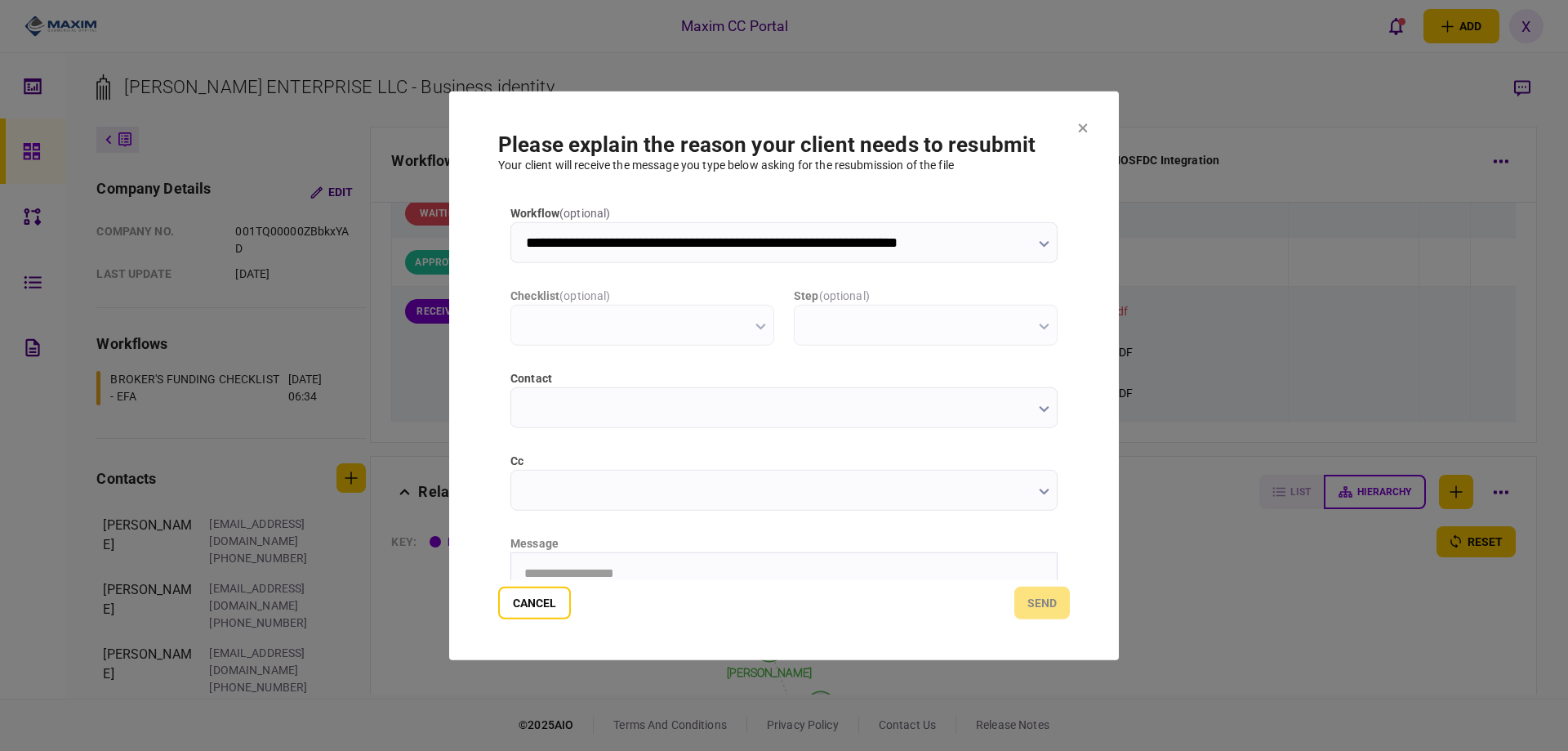
scroll to position [0, 0]
type input "**********"
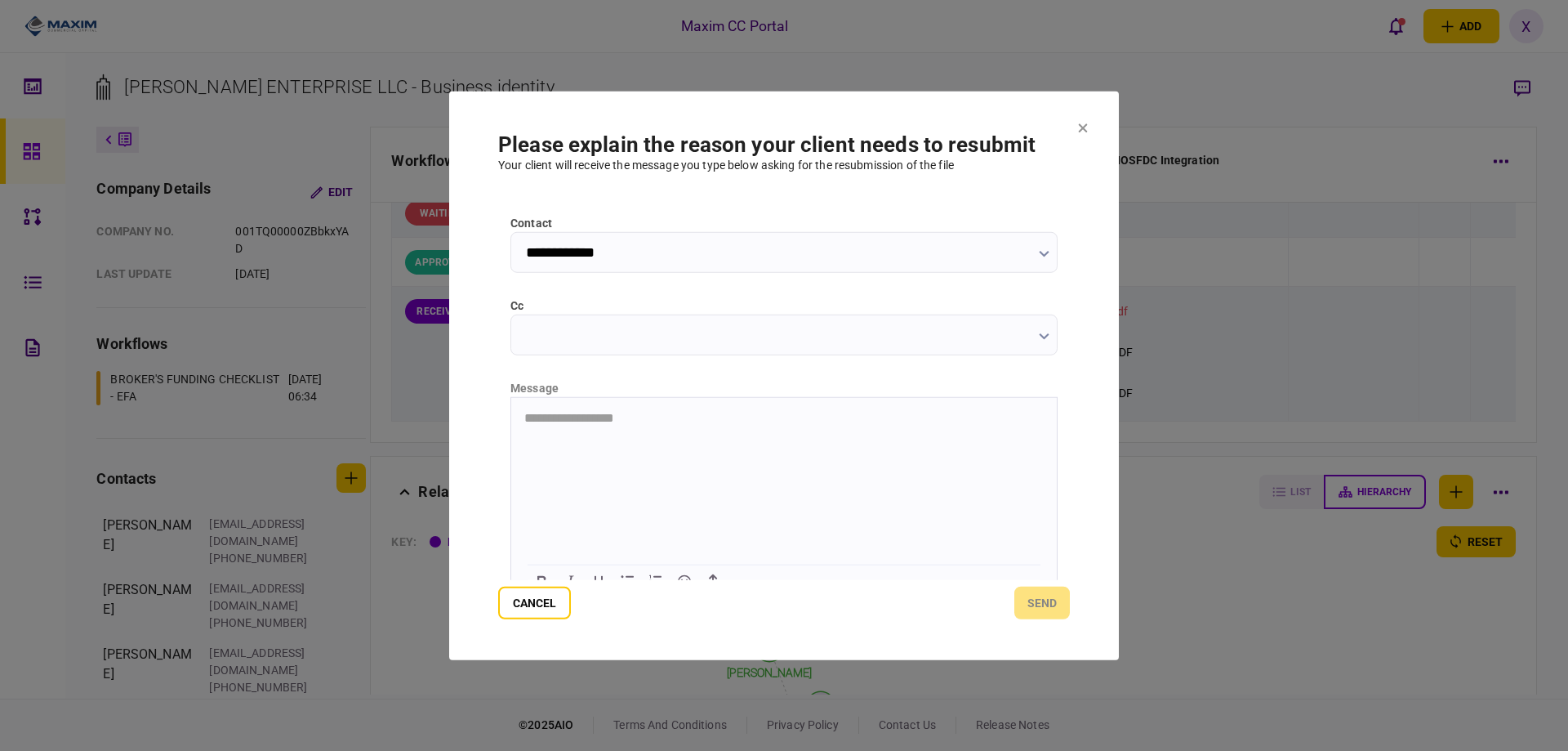
scroll to position [175, 0]
click at [622, 417] on html "**********" at bounding box center [783, 397] width 545 height 41
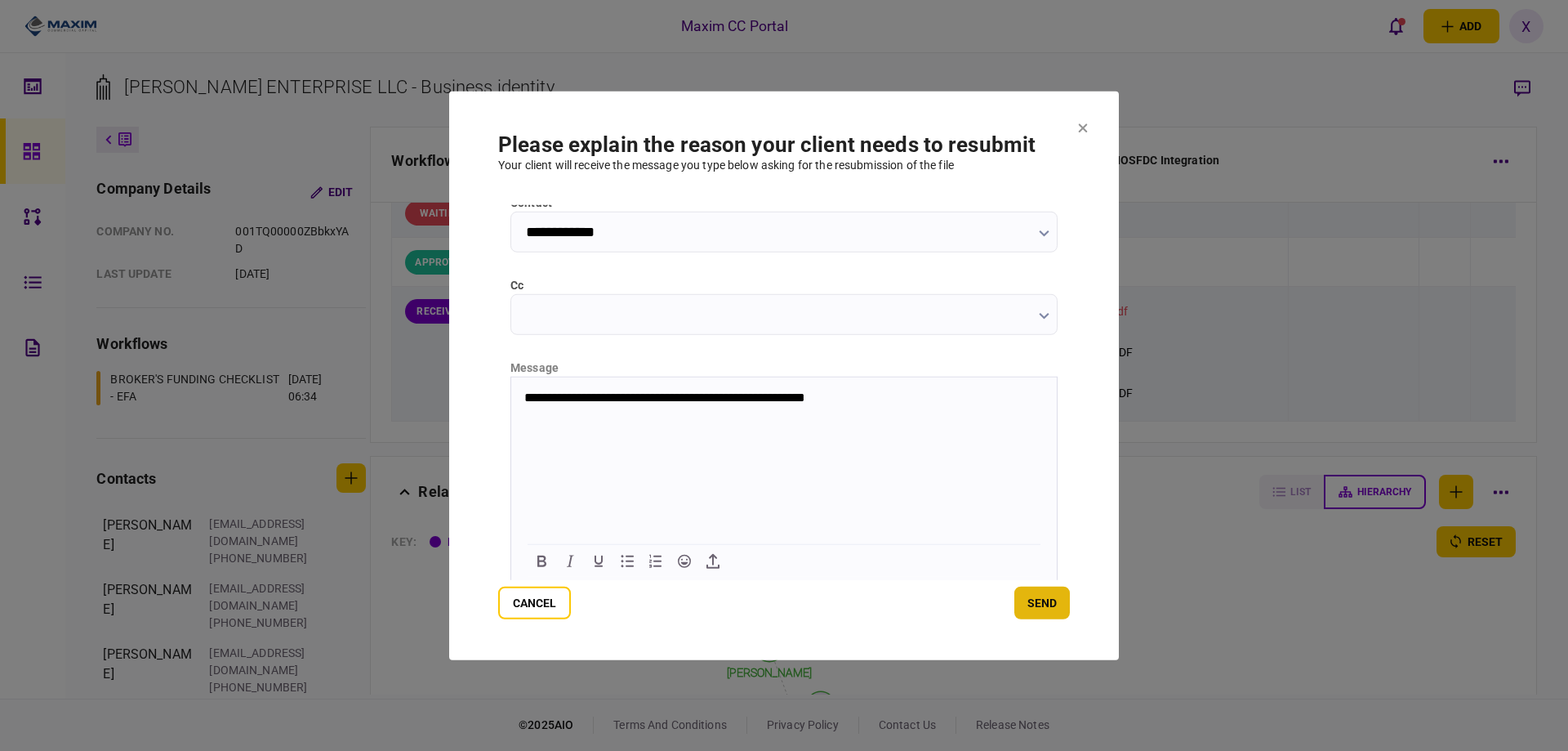
click at [1039, 601] on button "send" at bounding box center [1042, 602] width 56 height 32
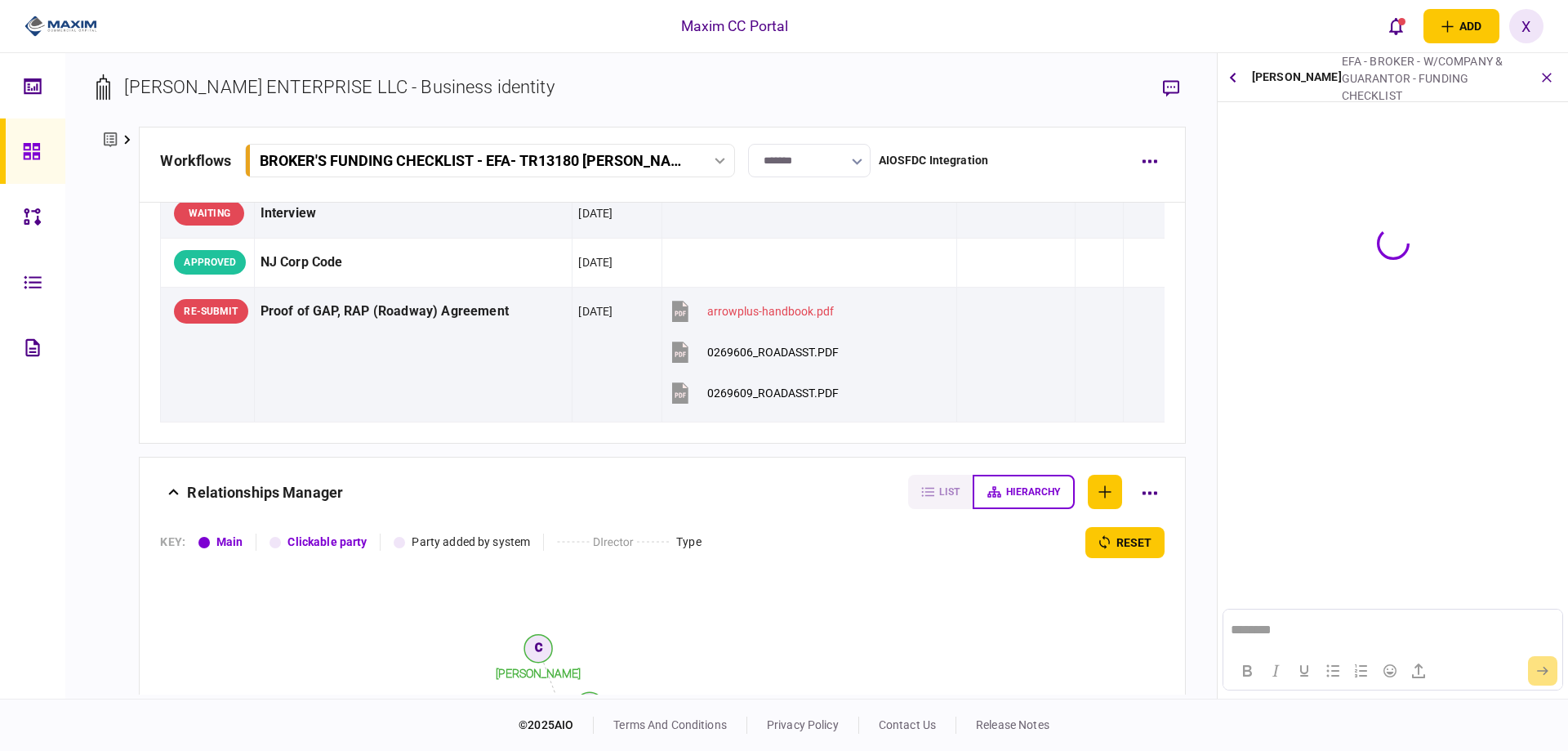
scroll to position [0, 0]
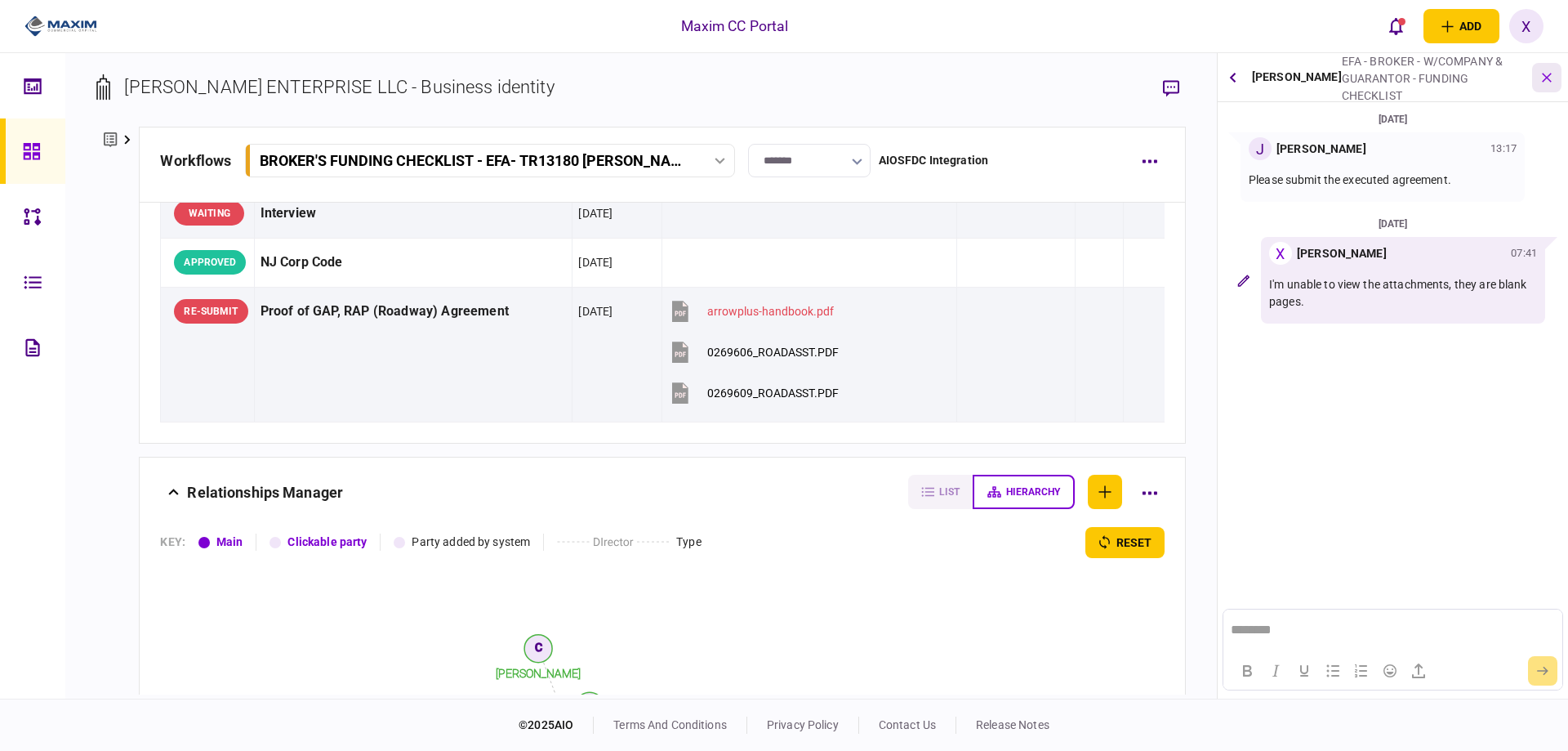
click at [1551, 77] on icon "button" at bounding box center [1547, 78] width 19 height 19
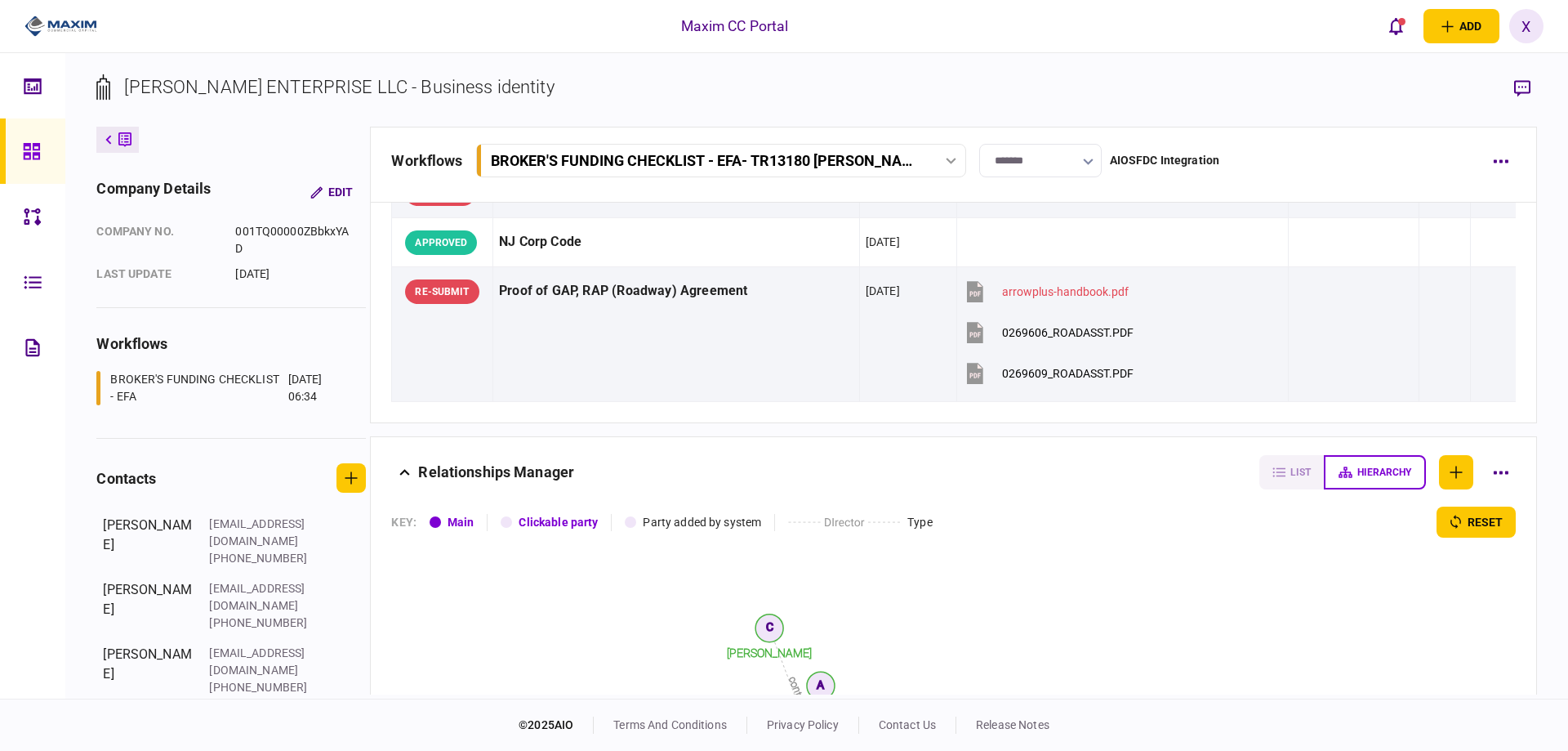
scroll to position [2450, 0]
